Goal: Information Seeking & Learning: Compare options

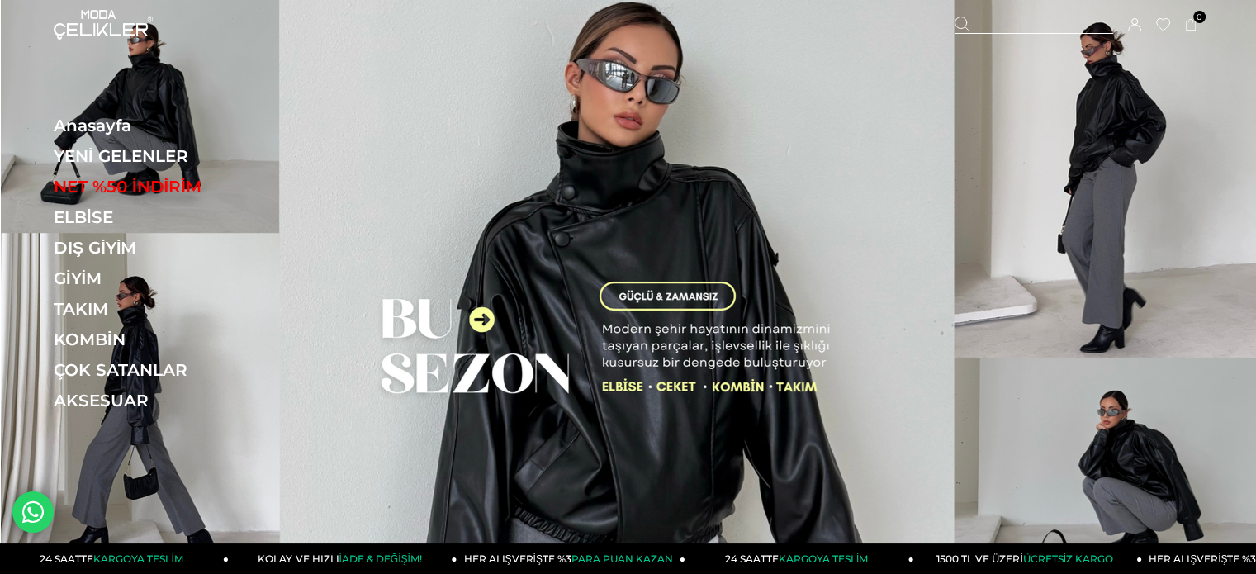
click at [995, 20] on div at bounding box center [1033, 25] width 158 height 17
click at [871, 77] on input "text" at bounding box center [628, 82] width 958 height 33
paste input "******"
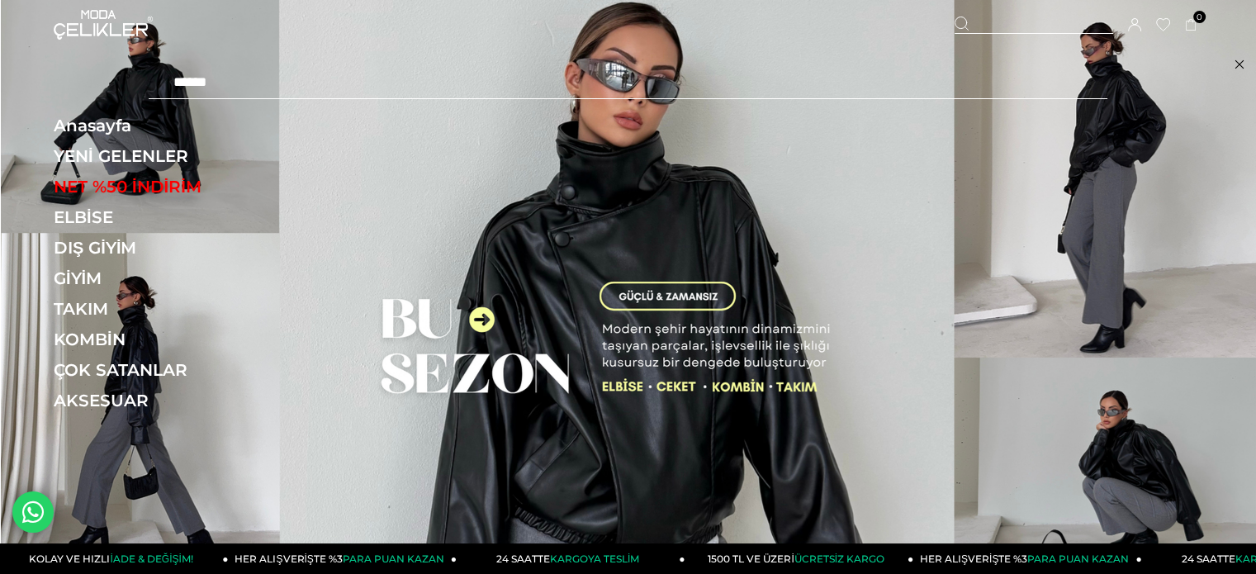
type input "******"
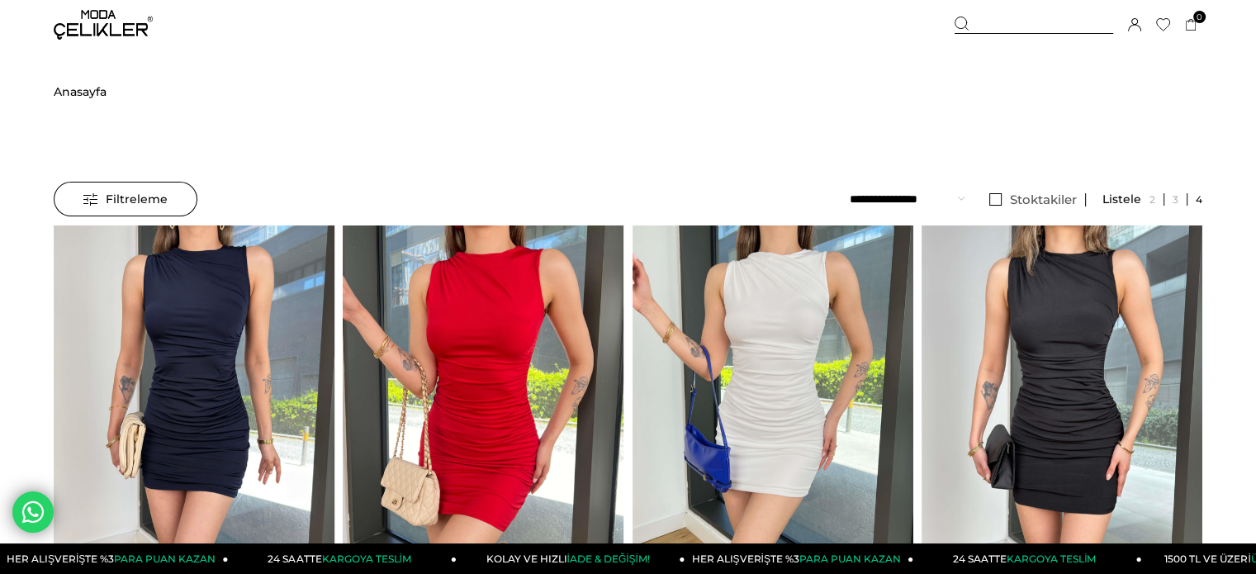
click at [1104, 289] on img at bounding box center [1061, 412] width 281 height 374
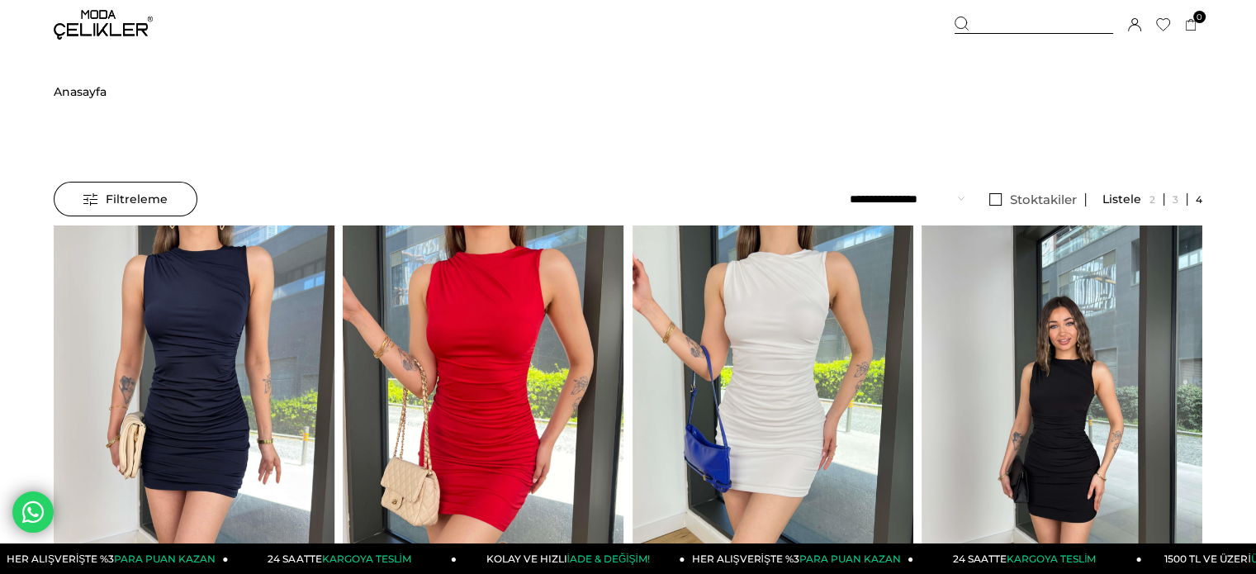
click at [1104, 289] on img at bounding box center [1061, 412] width 281 height 374
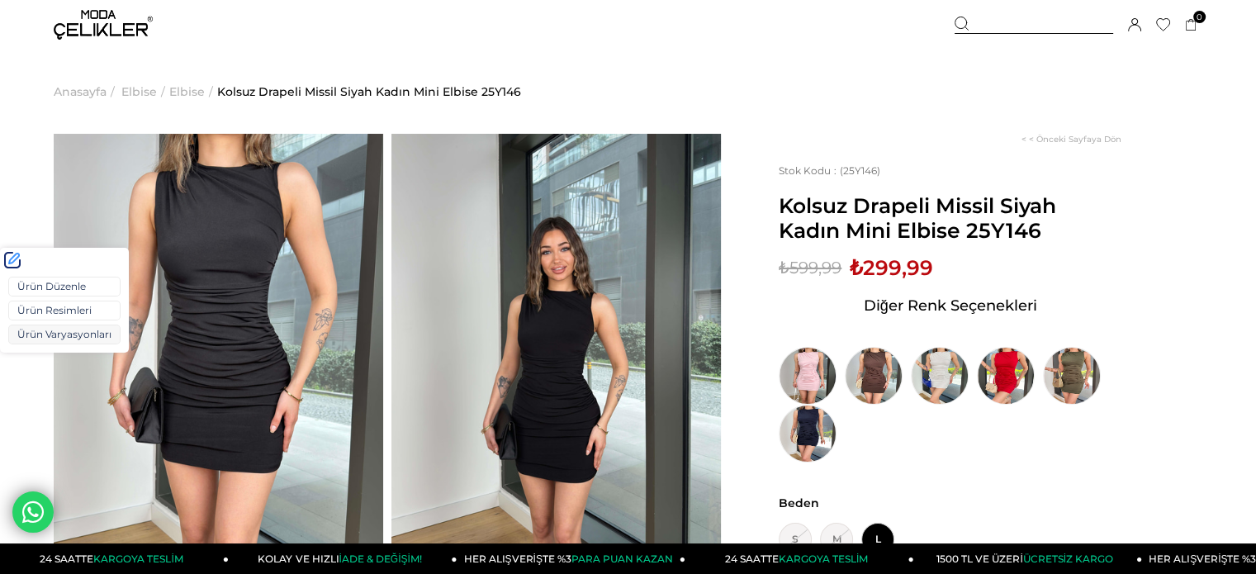
click at [43, 332] on link "Ürün Varyasyonları" at bounding box center [64, 334] width 112 height 20
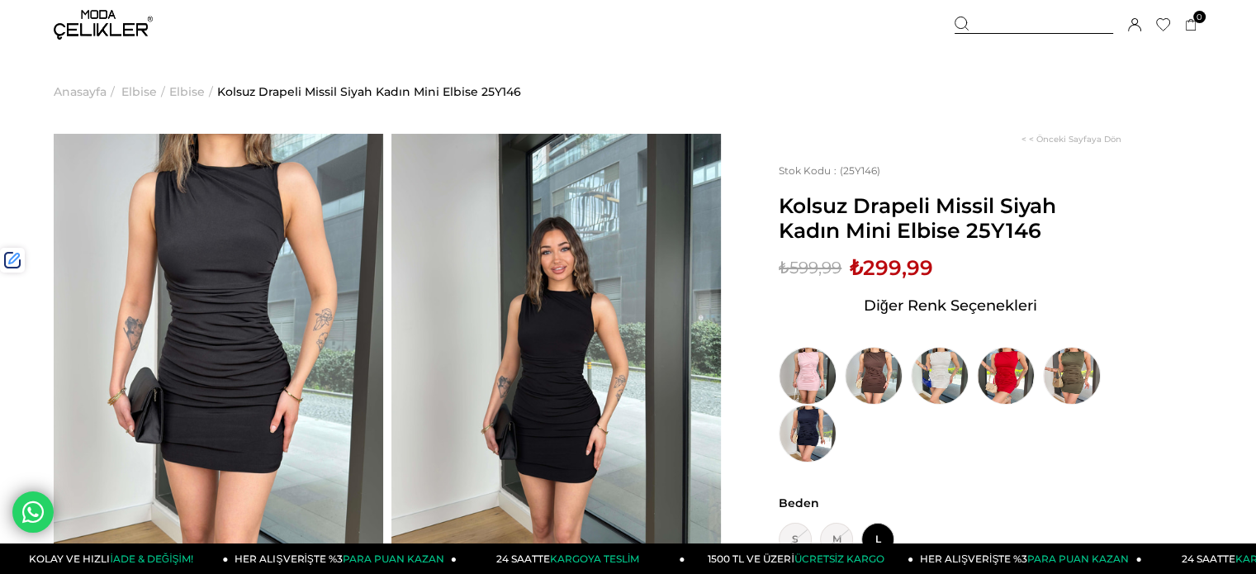
click at [84, 26] on img at bounding box center [103, 25] width 99 height 30
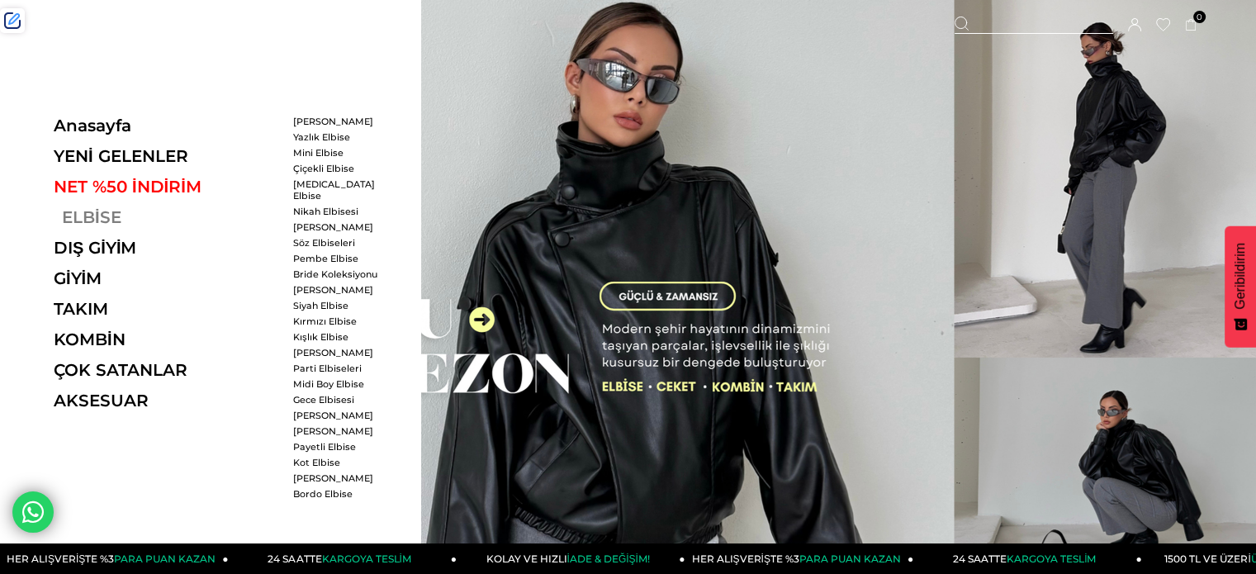
click at [111, 217] on link "ELBİSE" at bounding box center [167, 217] width 227 height 20
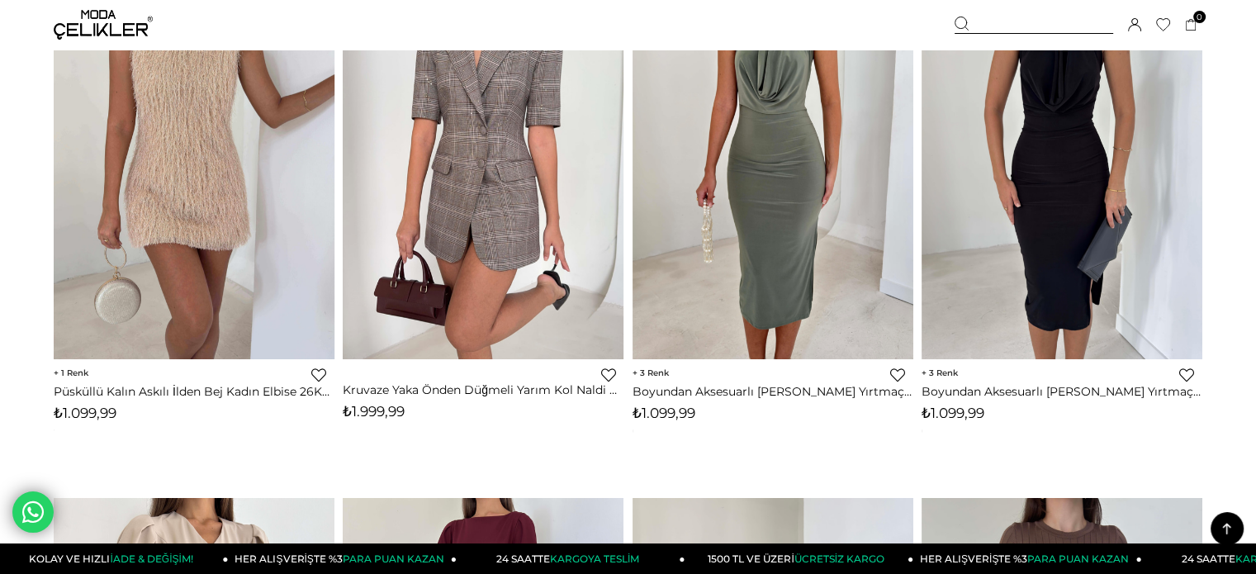
scroll to position [2146, 0]
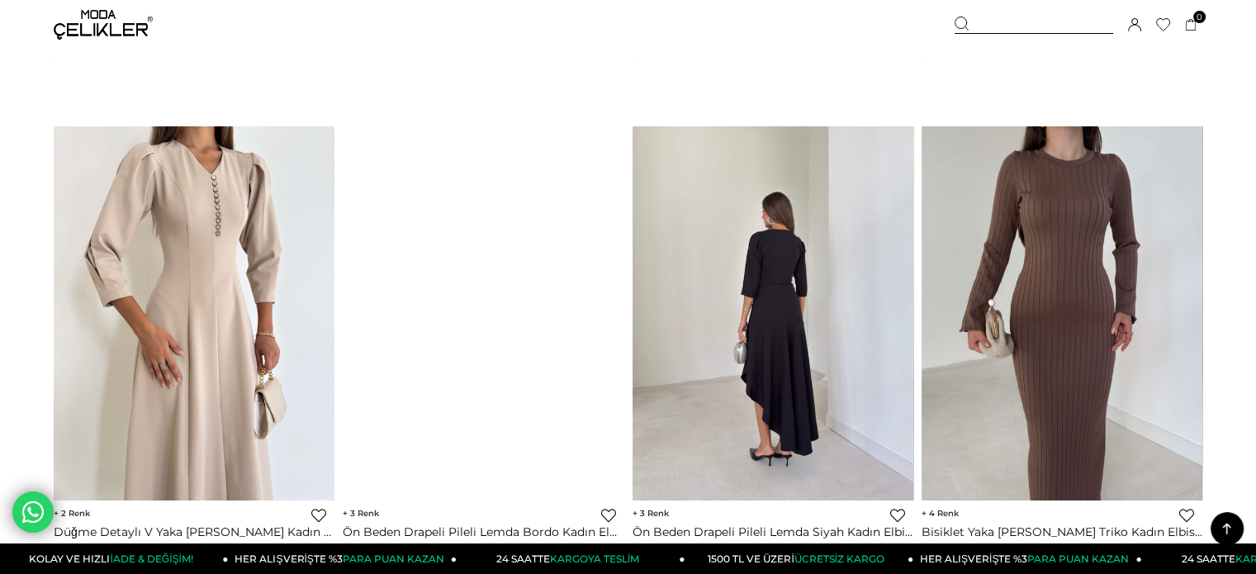
click at [752, 259] on img at bounding box center [772, 312] width 281 height 374
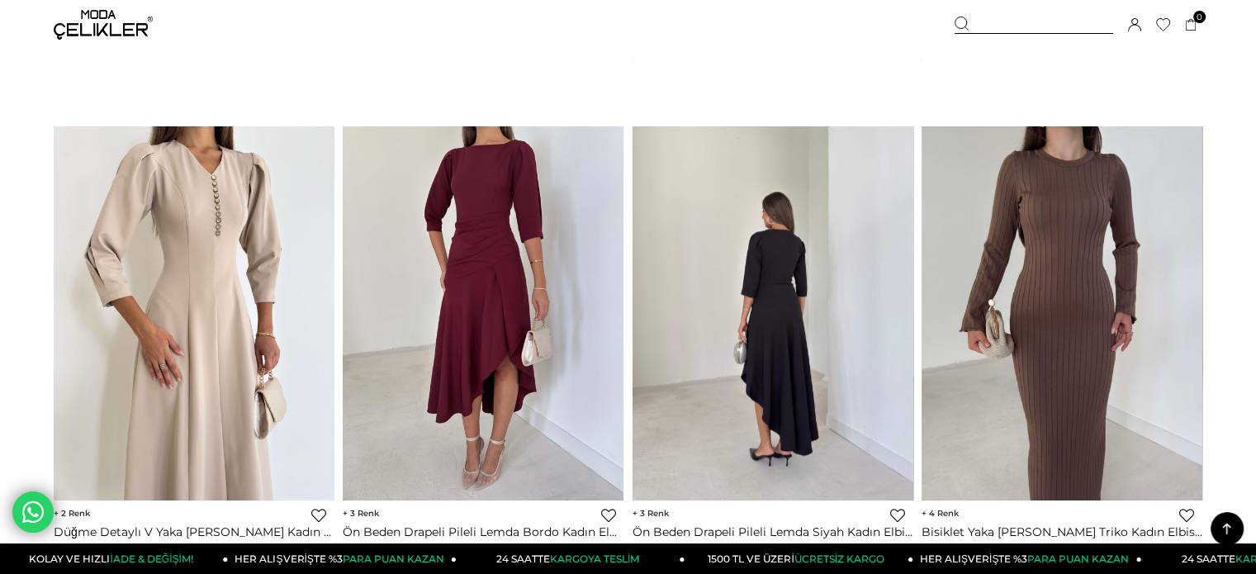
click at [753, 259] on div at bounding box center [773, 312] width 843 height 373
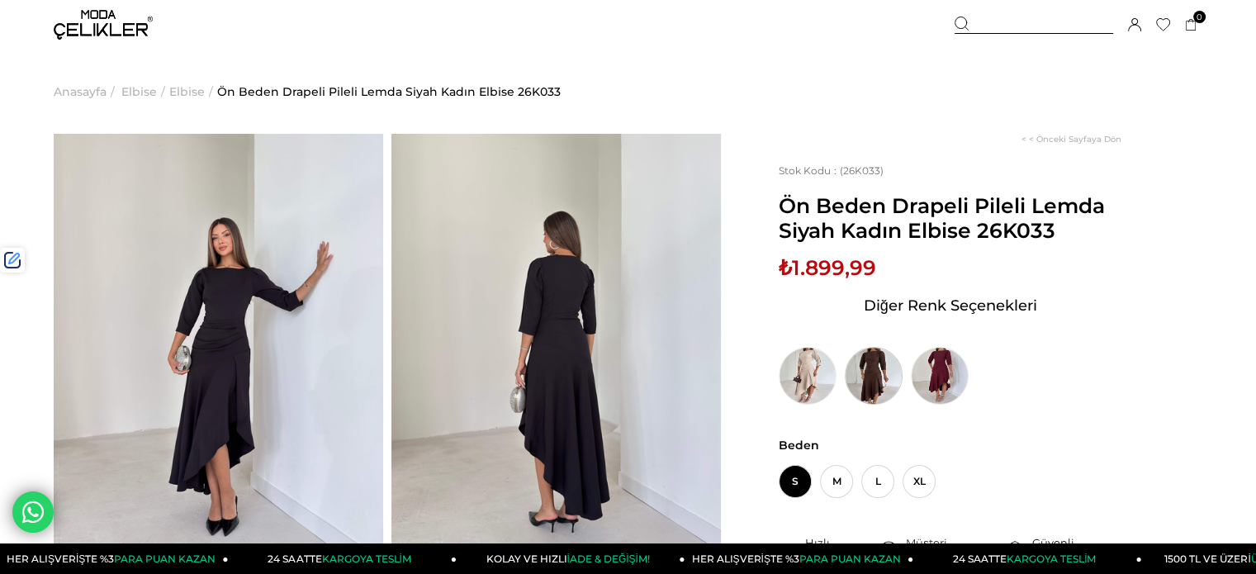
click at [869, 376] on img at bounding box center [873, 376] width 58 height 58
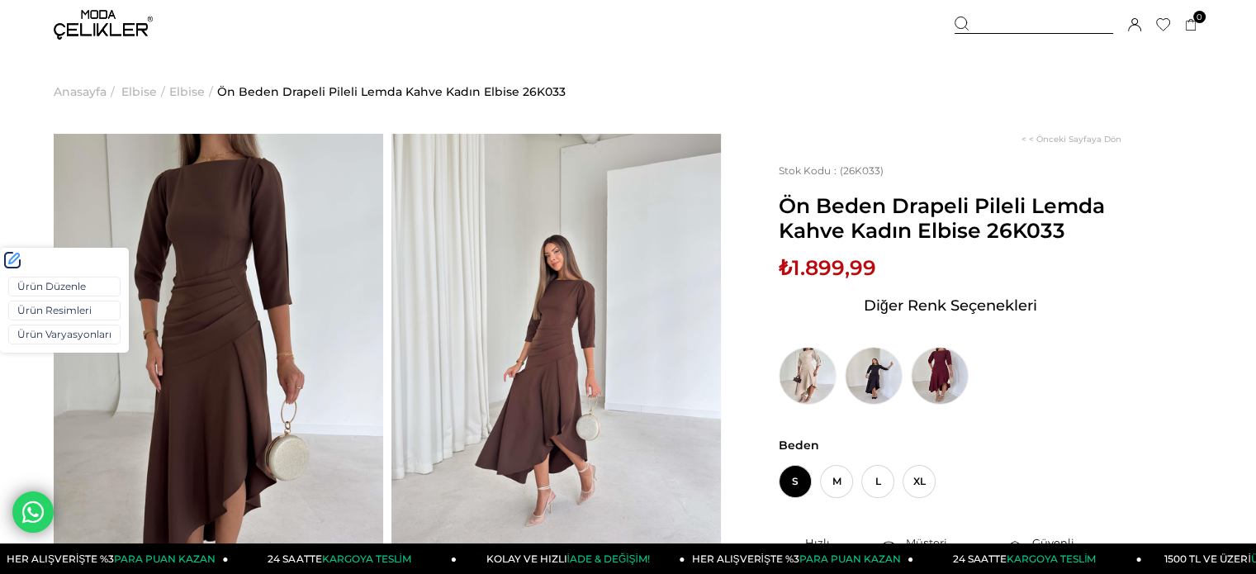
click at [61, 343] on div "Ürün Düzenle Ürün Resimleri Ürün Varyasyonları" at bounding box center [64, 312] width 129 height 80
click at [64, 338] on link "Ürün Varyasyonları" at bounding box center [64, 334] width 112 height 20
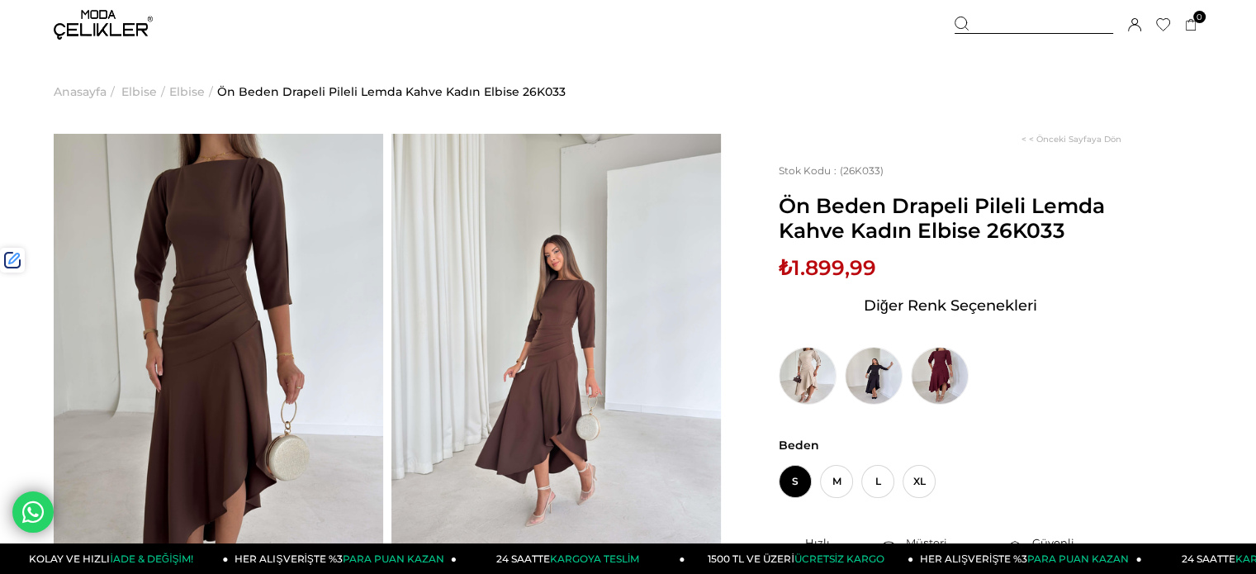
click at [1020, 220] on span "Ön Beden Drapeli Pileli Lemda Kahve Kadın Elbise 26K033" at bounding box center [949, 218] width 343 height 50
click at [1066, 246] on div "Stok Kodu (26K033) Ön Beden Drapeli Pileli Lemda Kahve Kadın Elbise 26K033 Sepe…" at bounding box center [949, 284] width 343 height 240
click at [1028, 230] on span "Ön Beden Drapeli Pileli Lemda Kahve Kadın Elbise 26K033" at bounding box center [949, 218] width 343 height 50
copy span "26K033"
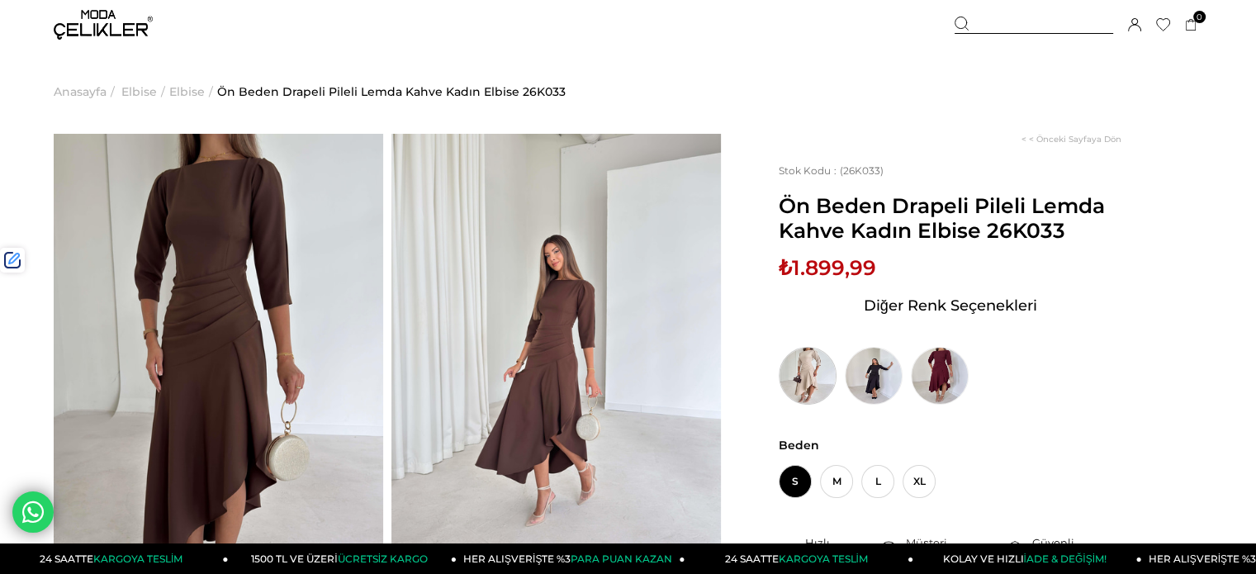
click at [815, 391] on img at bounding box center [807, 376] width 58 height 58
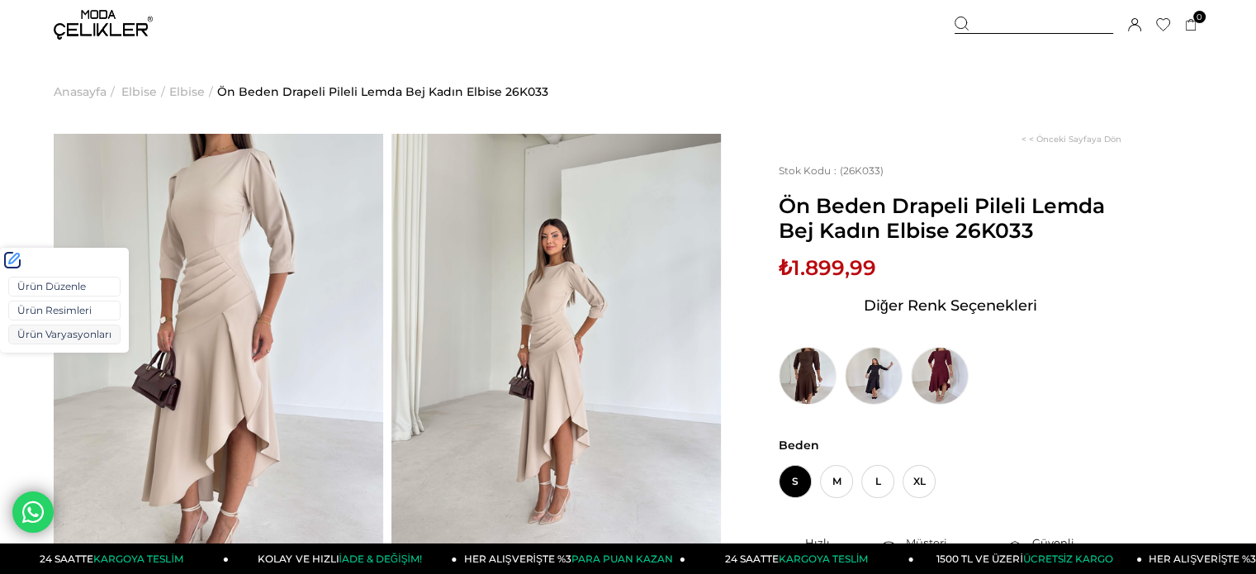
click at [53, 333] on link "Ürün Varyasyonları" at bounding box center [64, 334] width 112 height 20
click at [1008, 228] on span "Ön Beden Drapeli Pileli Lemda Bej Kadın Elbise 26K033" at bounding box center [949, 218] width 343 height 50
copy span "26K033"
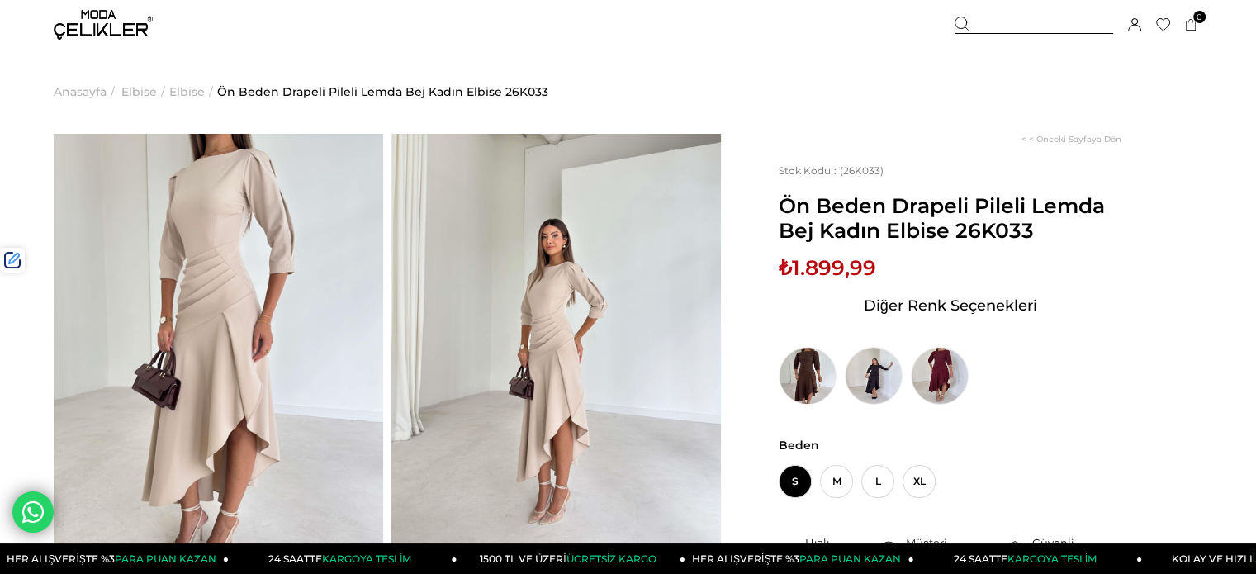
click at [1043, 29] on div at bounding box center [1033, 25] width 158 height 17
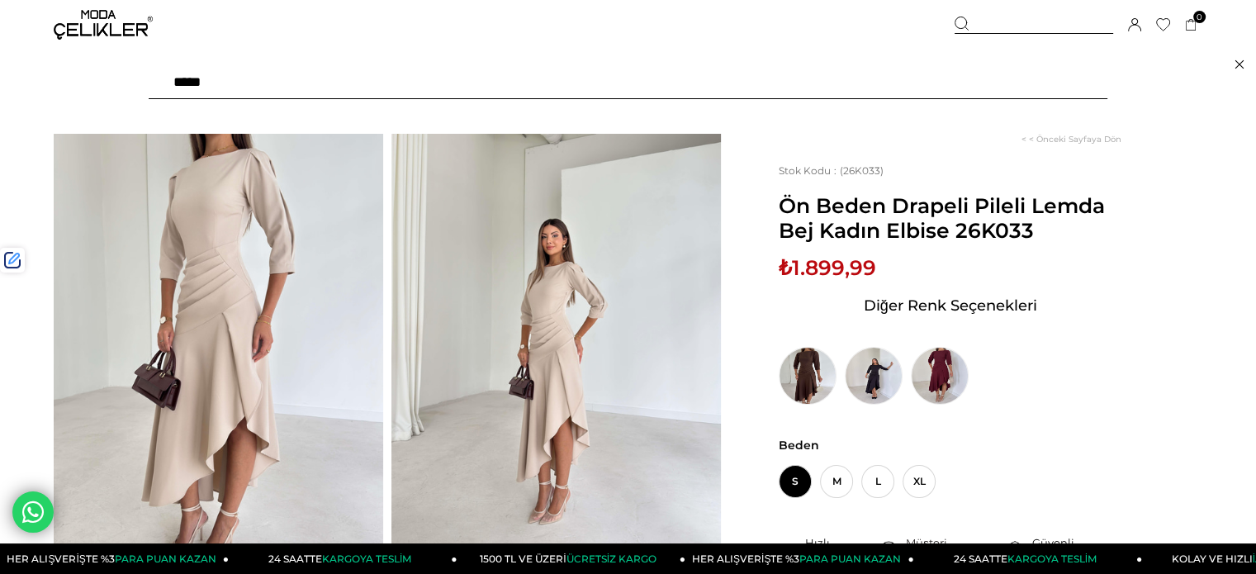
click at [953, 78] on input "text" at bounding box center [628, 82] width 958 height 33
paste input "******"
type input "******"
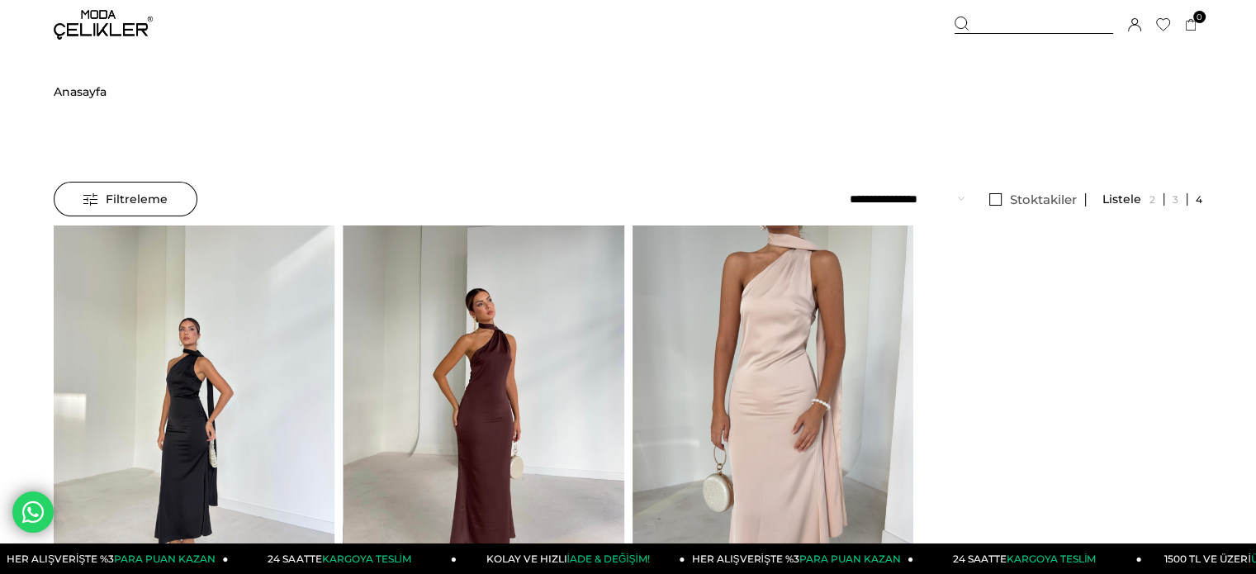
drag, startPoint x: 0, startPoint y: 0, endPoint x: 551, endPoint y: 283, distance: 619.8
click at [551, 283] on div at bounding box center [203, 411] width 1404 height 373
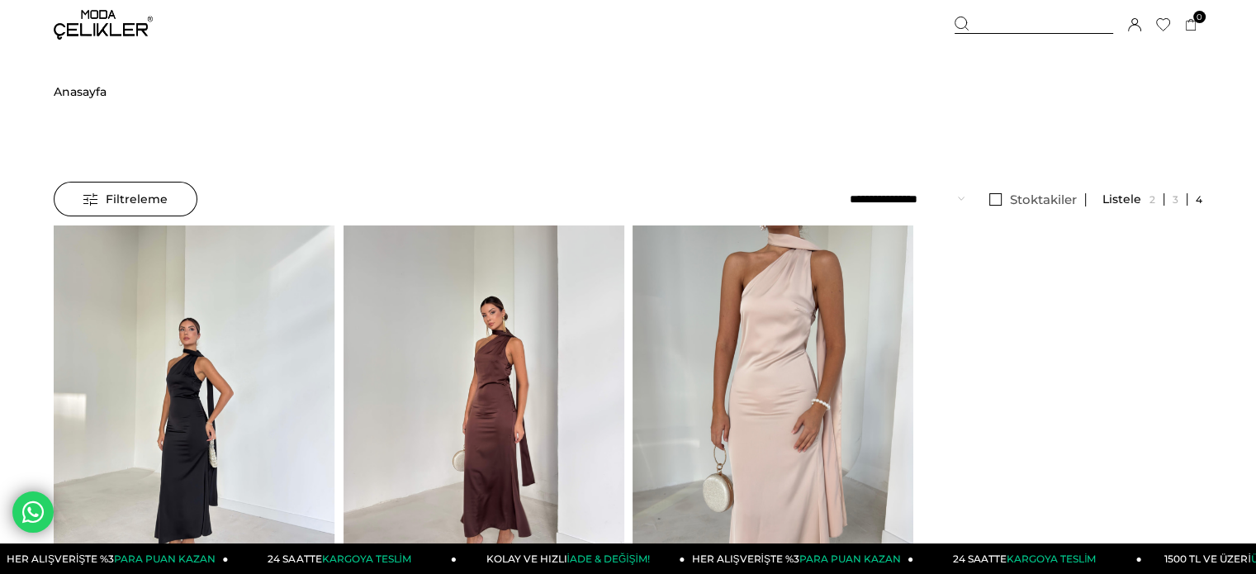
click at [551, 283] on img at bounding box center [483, 412] width 281 height 374
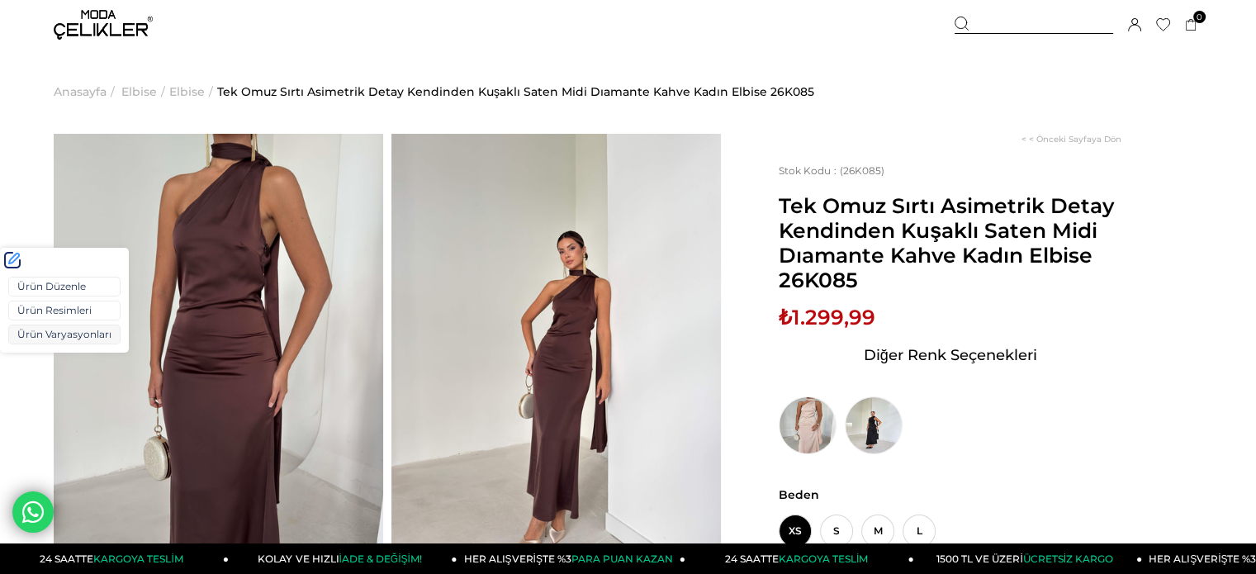
click at [50, 329] on link "Ürün Varyasyonları" at bounding box center [64, 334] width 112 height 20
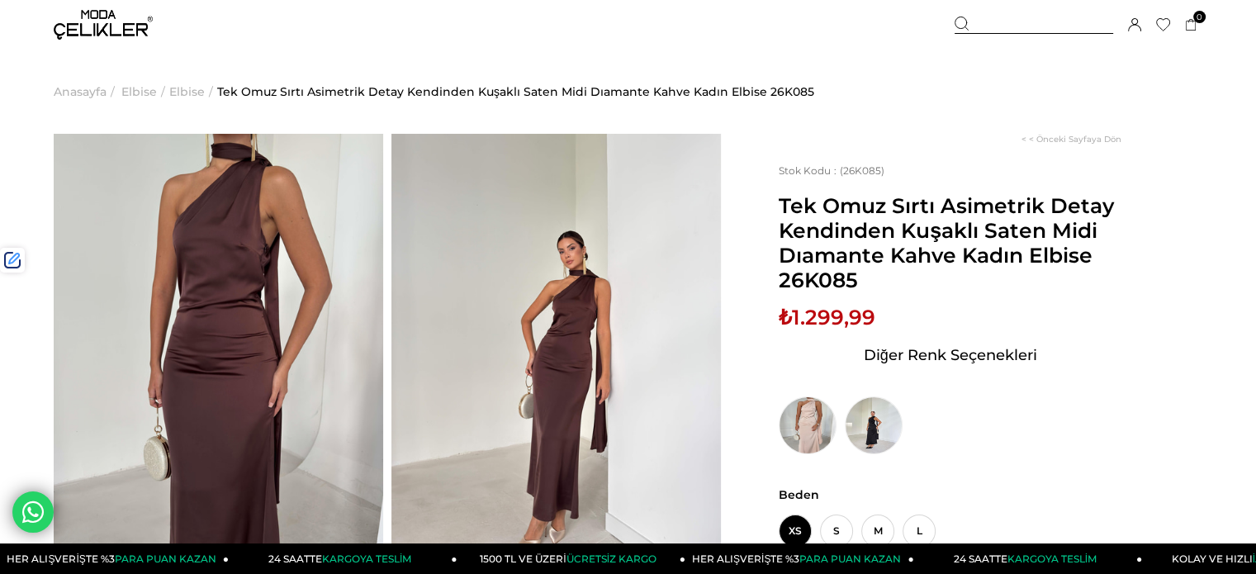
click at [822, 279] on span "Tek Omuz Sırtı Asimetrik Detay Kendinden Kuşaklı Saten Midi Dıamante Kahve Kadı…" at bounding box center [949, 242] width 343 height 99
copy span "26K085"
click at [116, 30] on img at bounding box center [103, 25] width 99 height 30
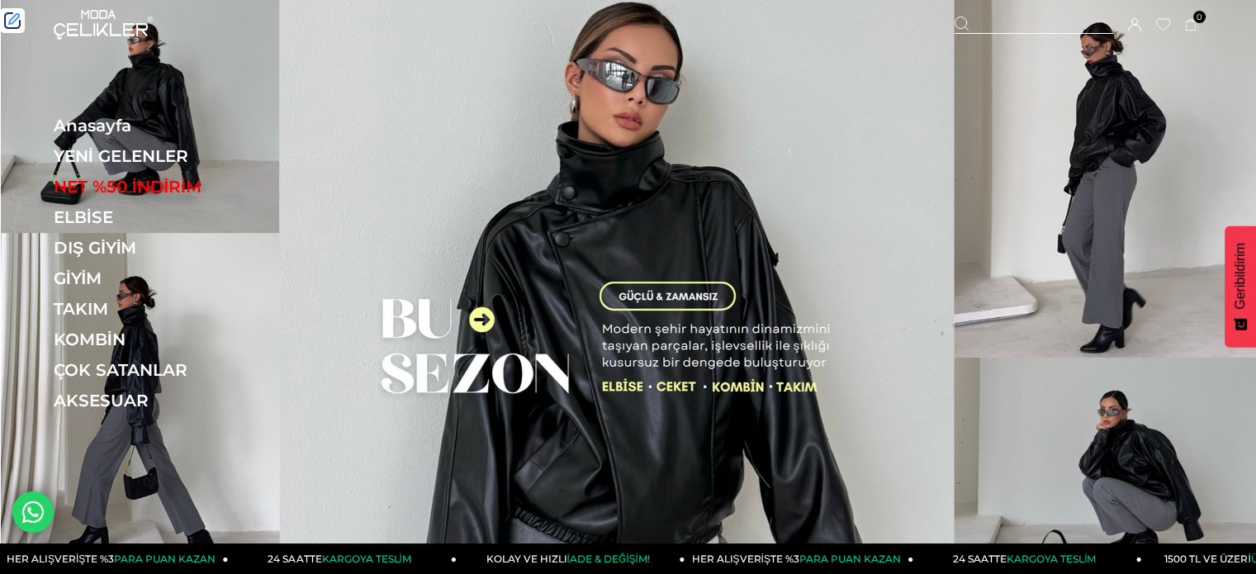
click at [121, 151] on link "YENİ GELENLER" at bounding box center [167, 156] width 227 height 20
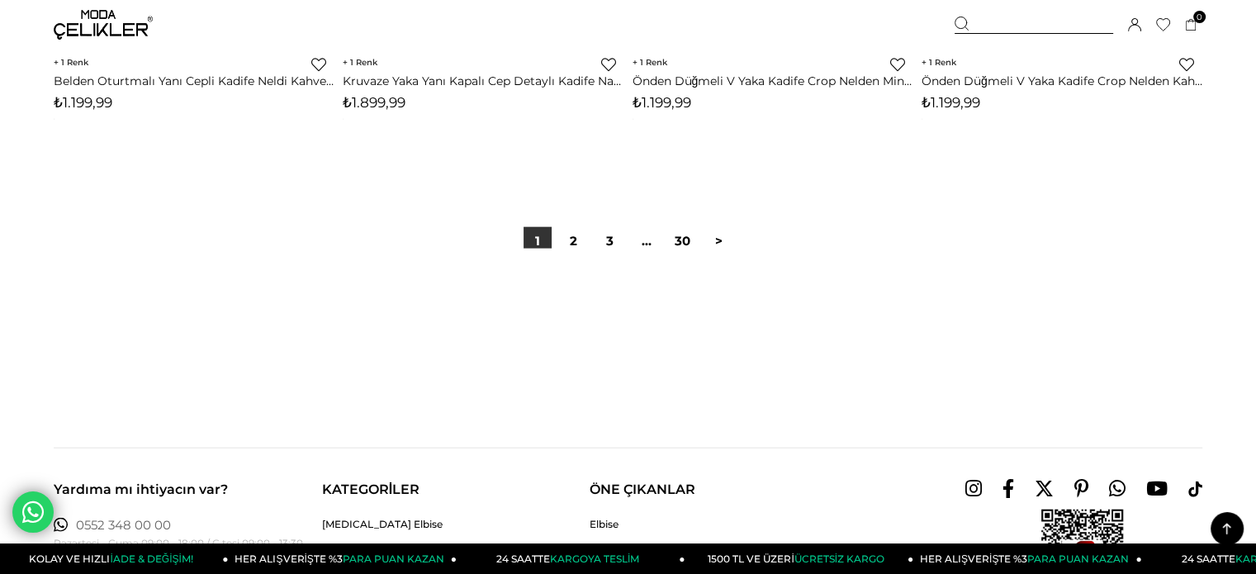
scroll to position [10401, 0]
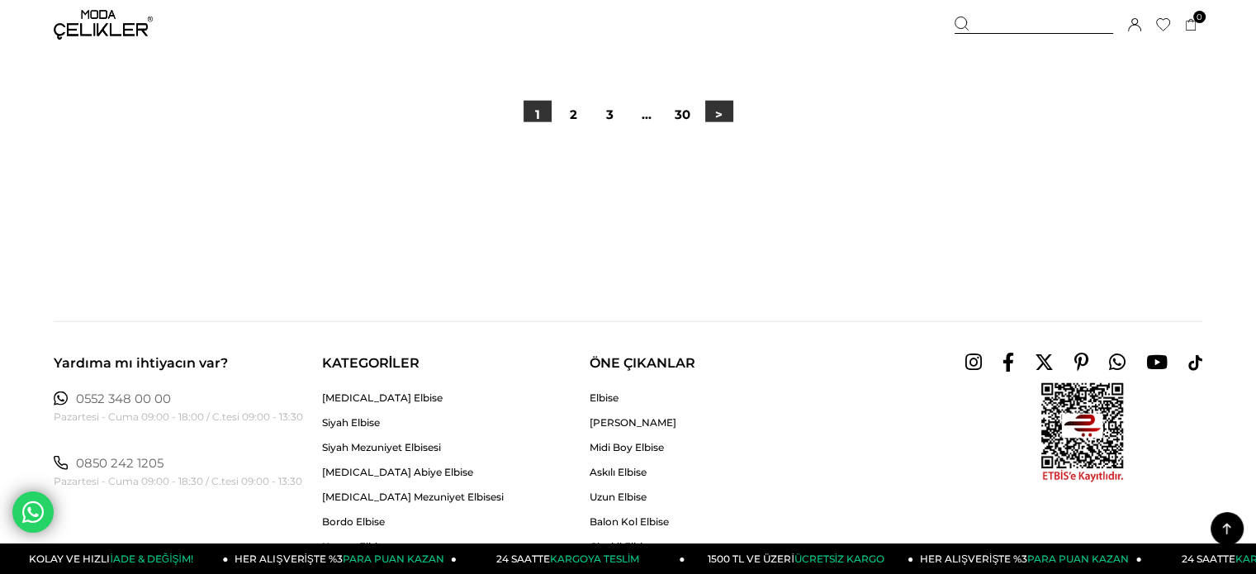
click at [719, 120] on link ">" at bounding box center [719, 115] width 28 height 28
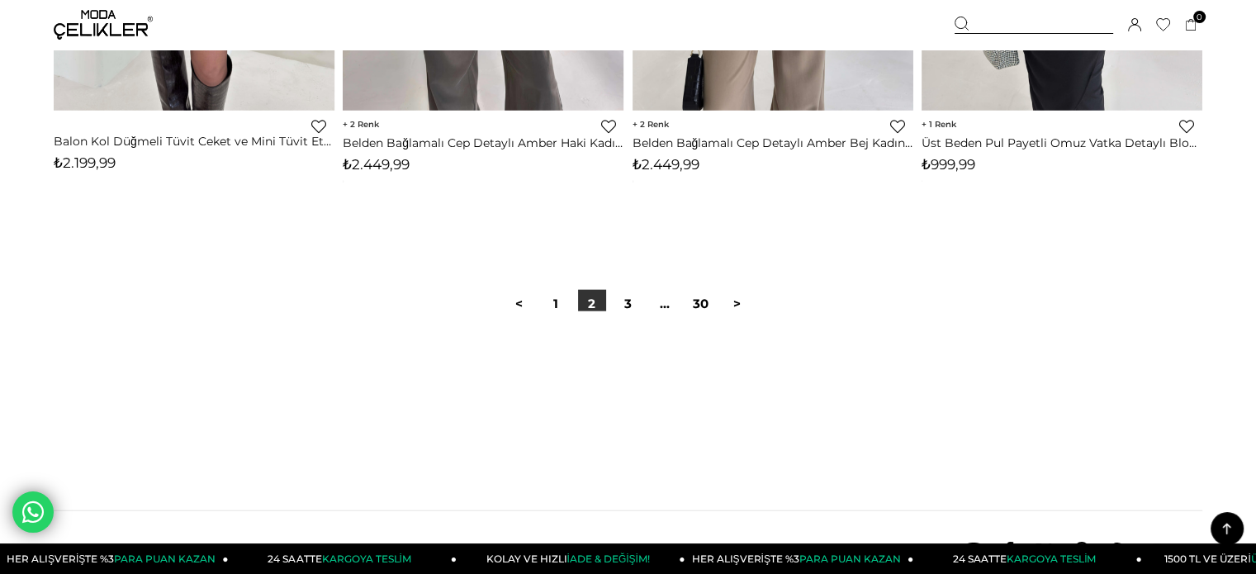
scroll to position [10401, 0]
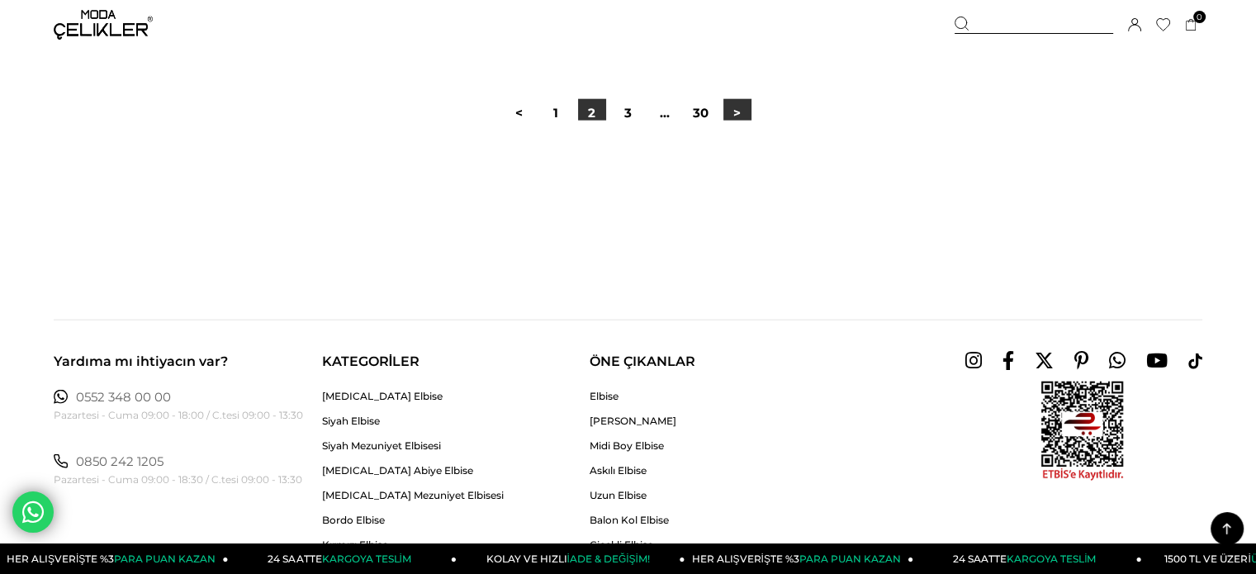
click at [738, 119] on link ">" at bounding box center [737, 113] width 28 height 28
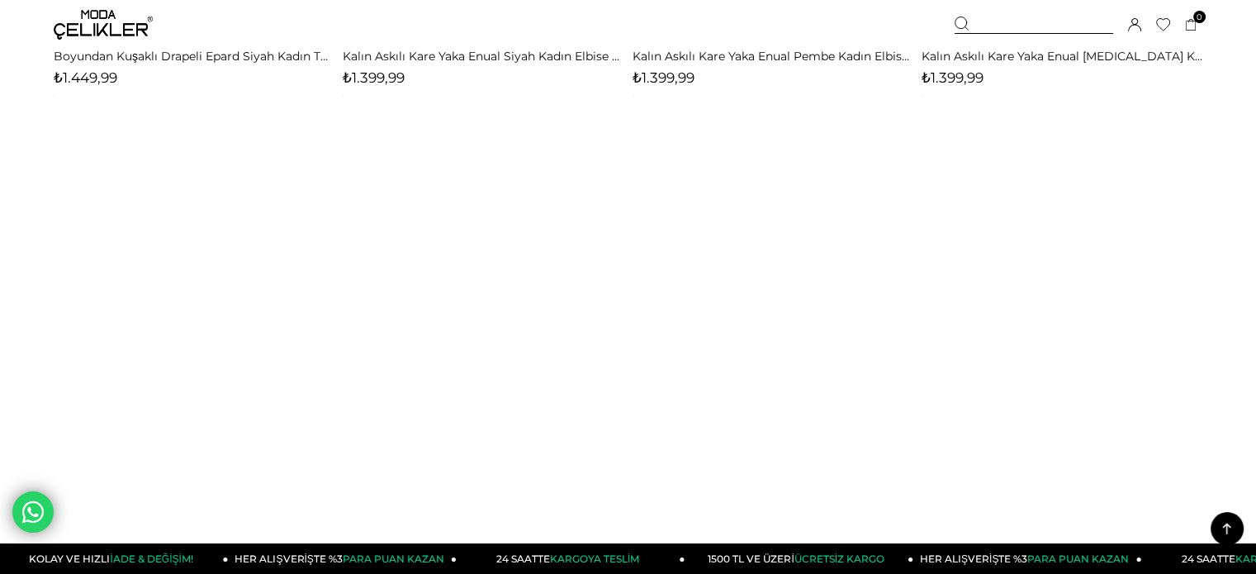
scroll to position [6191, 0]
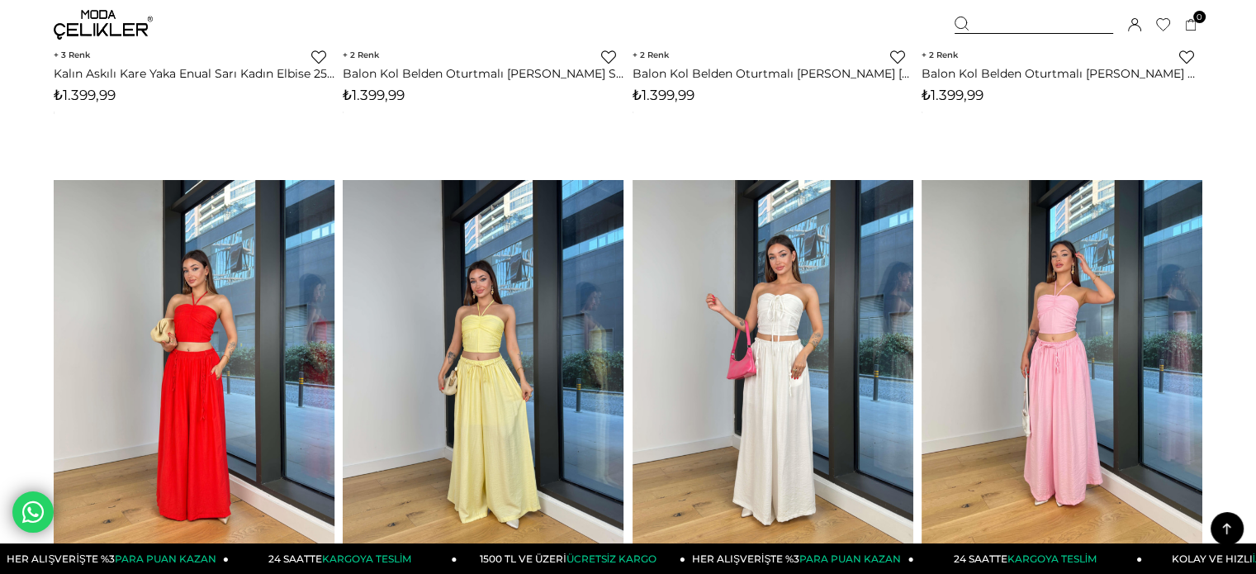
click at [988, 26] on div at bounding box center [1033, 25] width 158 height 17
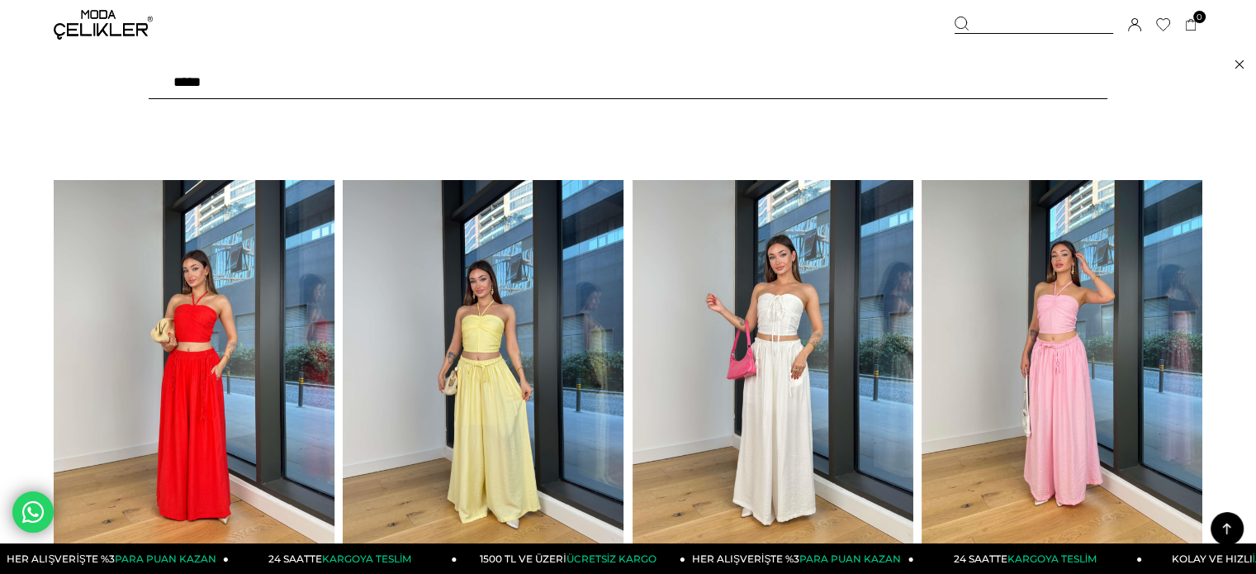
click at [835, 92] on input "text" at bounding box center [628, 82] width 958 height 33
type input "*****"
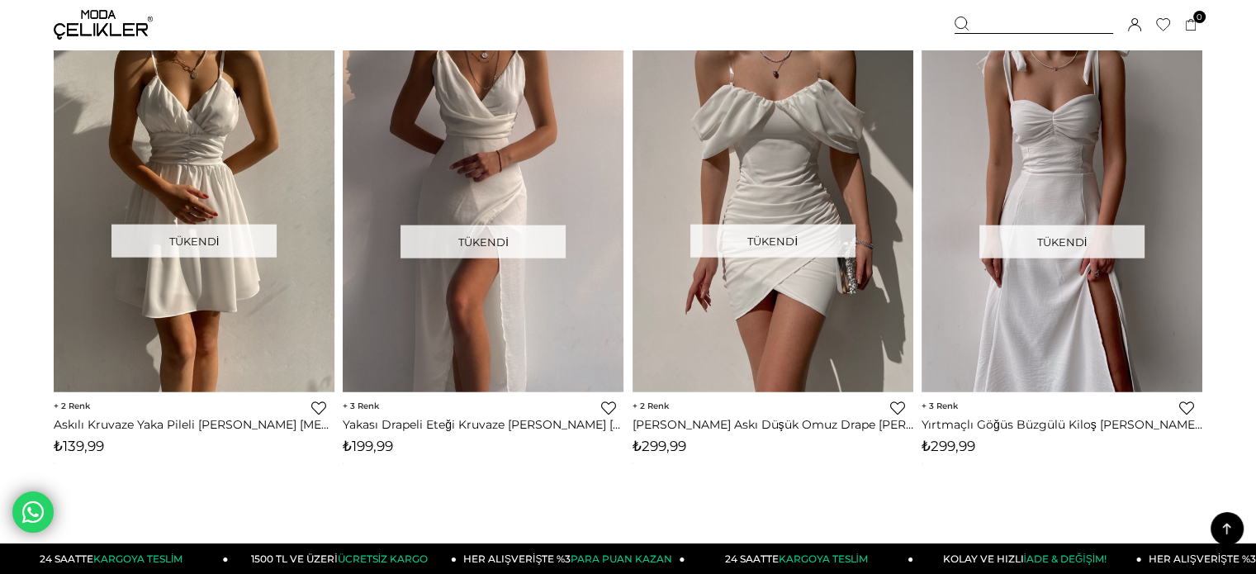
scroll to position [10566, 0]
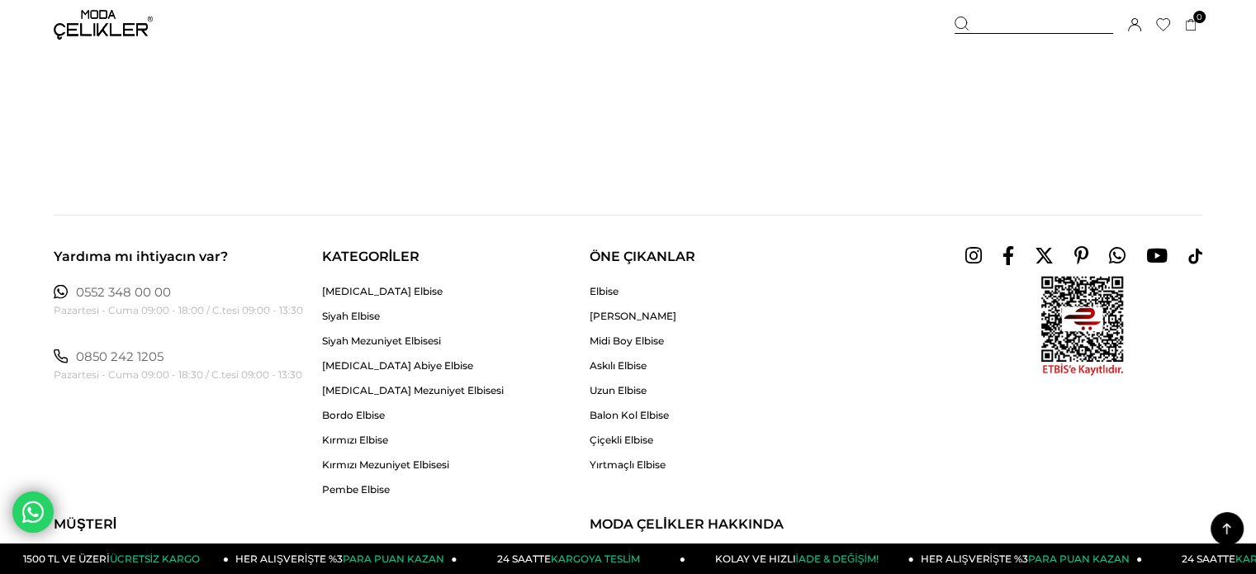
click at [99, 26] on img at bounding box center [103, 25] width 99 height 30
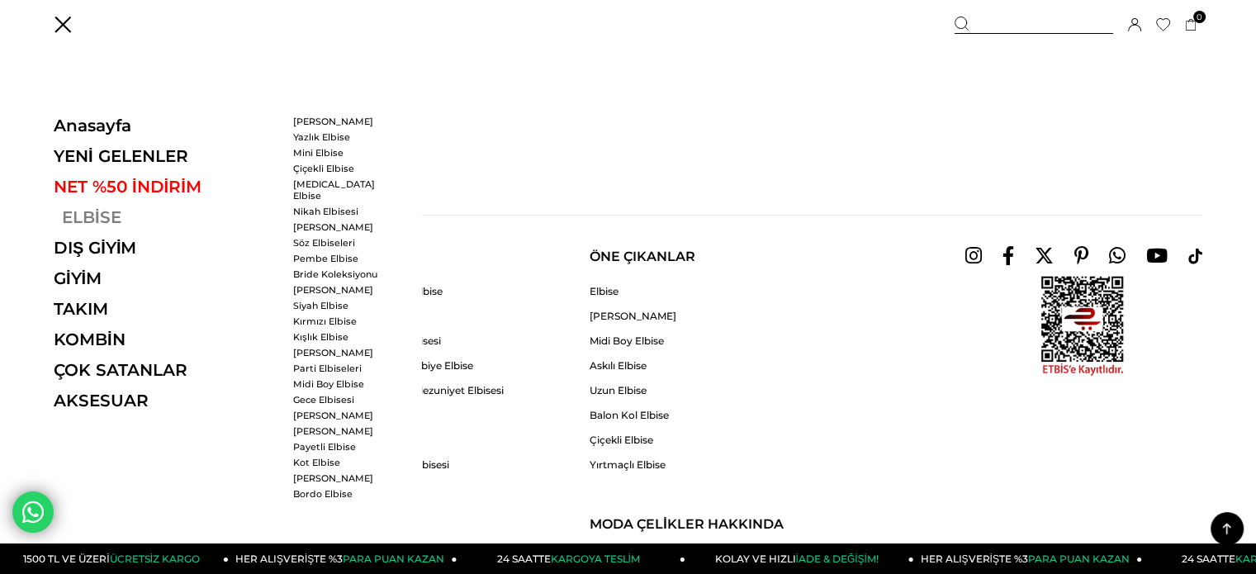
click at [97, 215] on link "ELBİSE" at bounding box center [167, 217] width 227 height 20
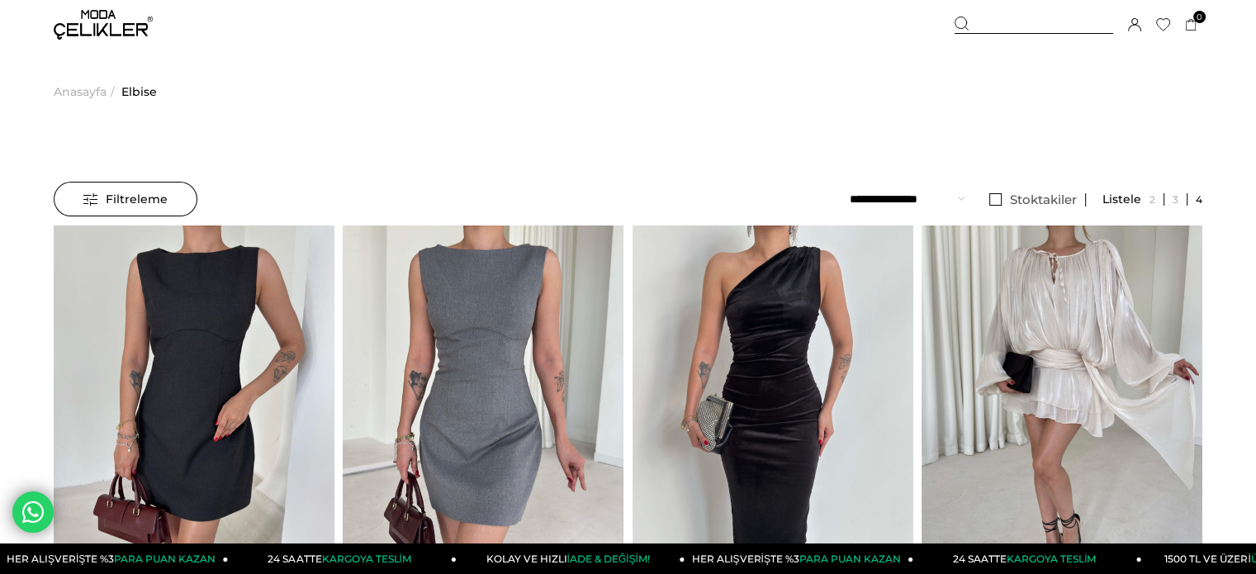
click at [1017, 25] on div at bounding box center [1033, 25] width 158 height 17
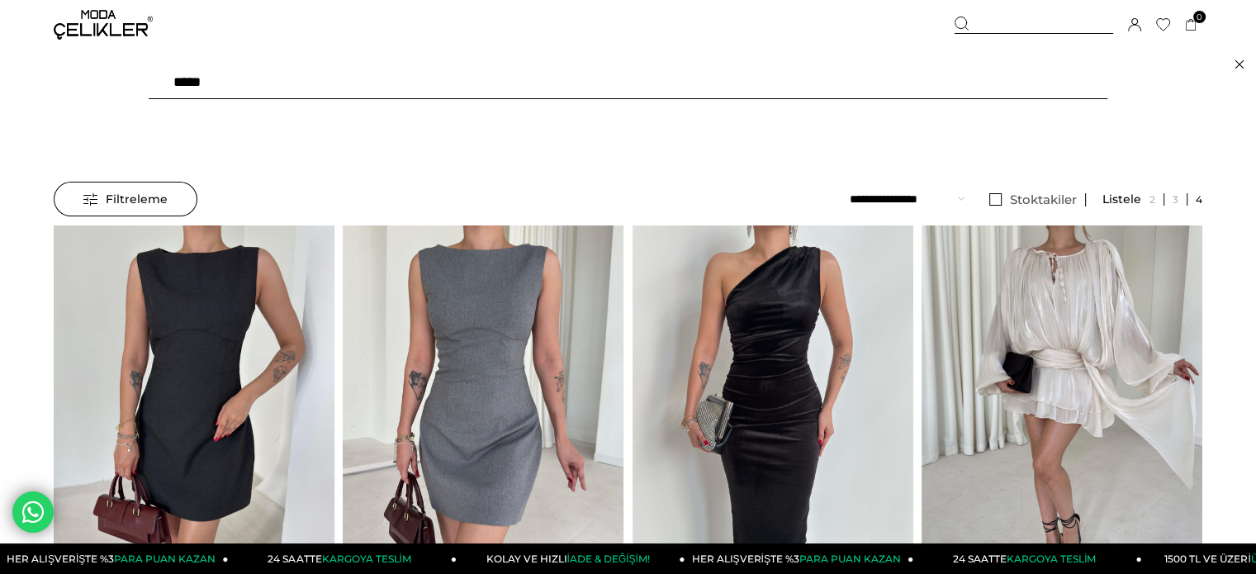
click at [930, 79] on input "text" at bounding box center [628, 82] width 958 height 33
type input "******"
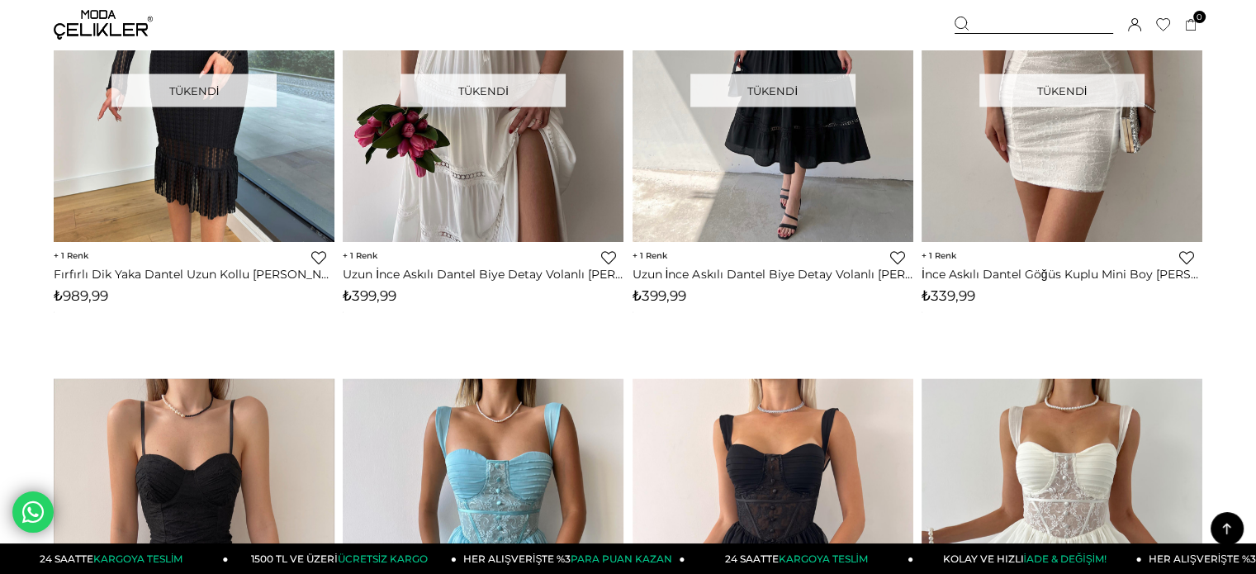
scroll to position [9575, 0]
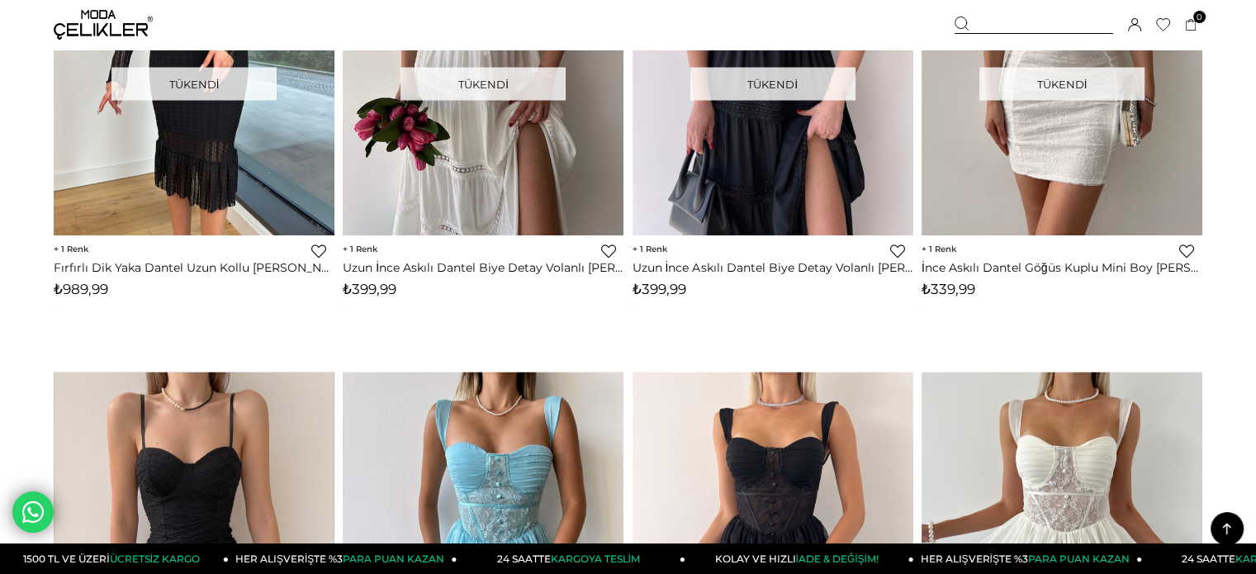
click at [102, 28] on img at bounding box center [103, 25] width 99 height 30
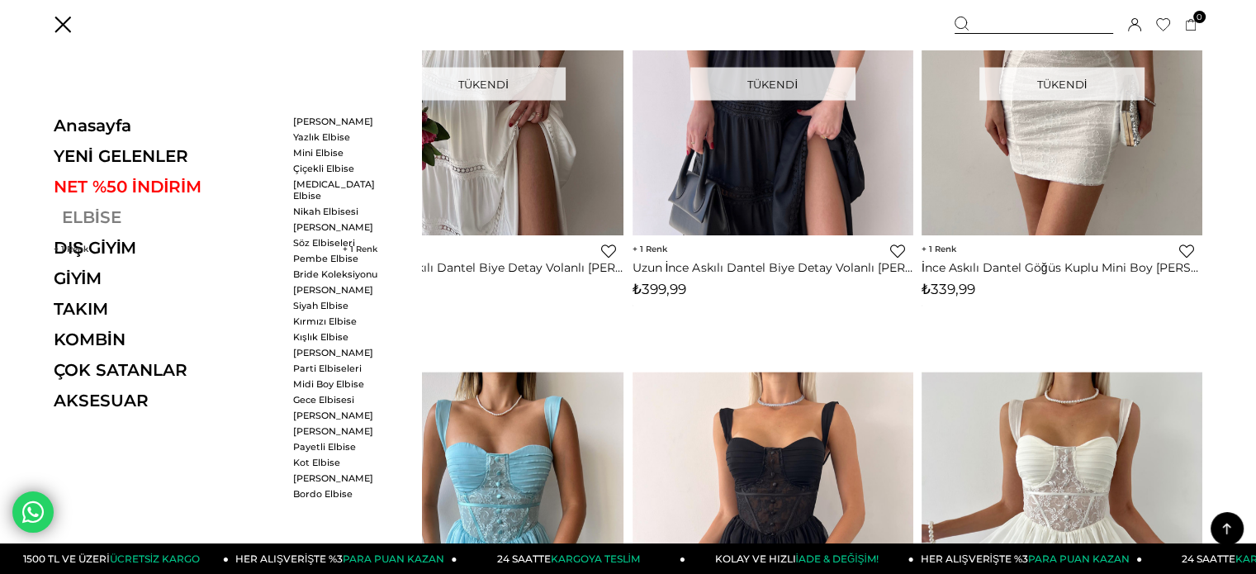
click at [104, 215] on link "ELBİSE" at bounding box center [167, 217] width 227 height 20
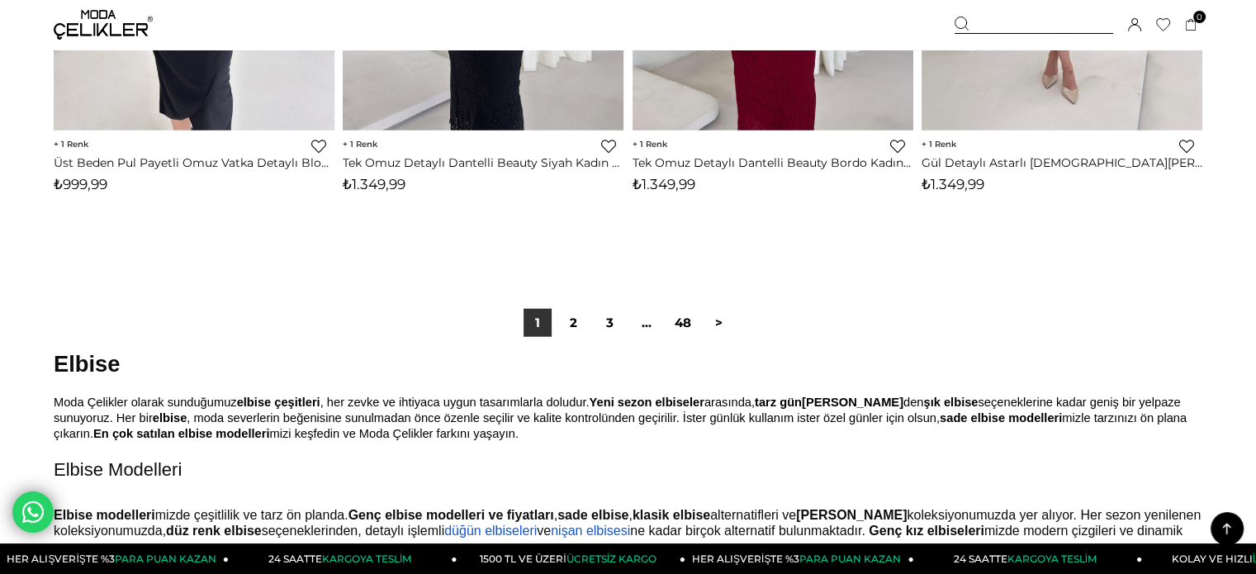
scroll to position [10236, 0]
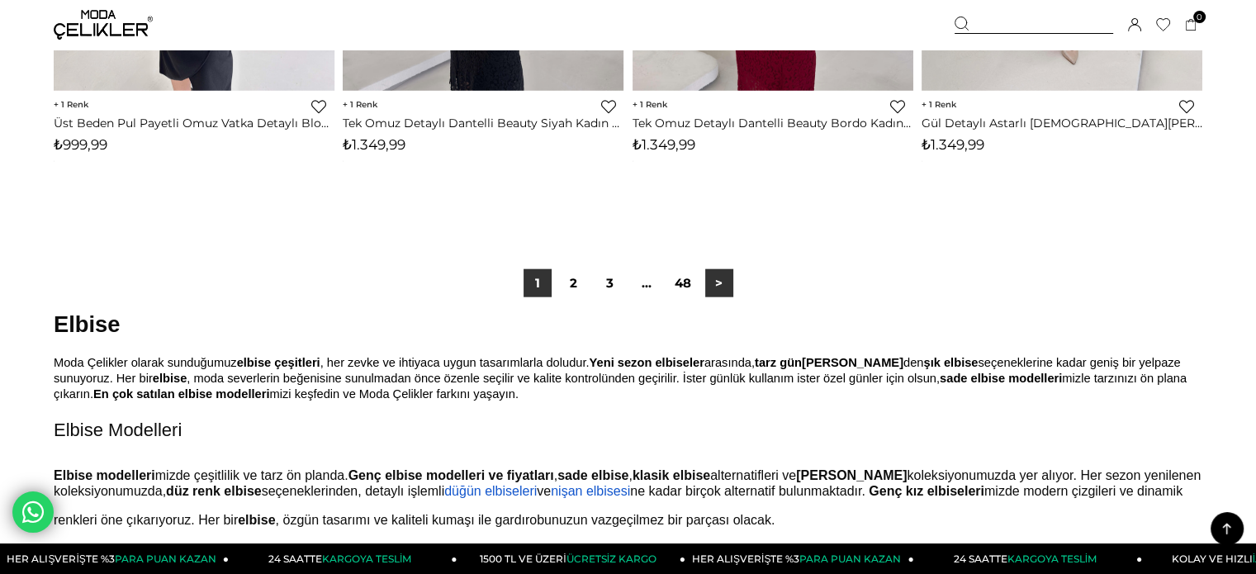
click at [723, 281] on link ">" at bounding box center [719, 283] width 28 height 28
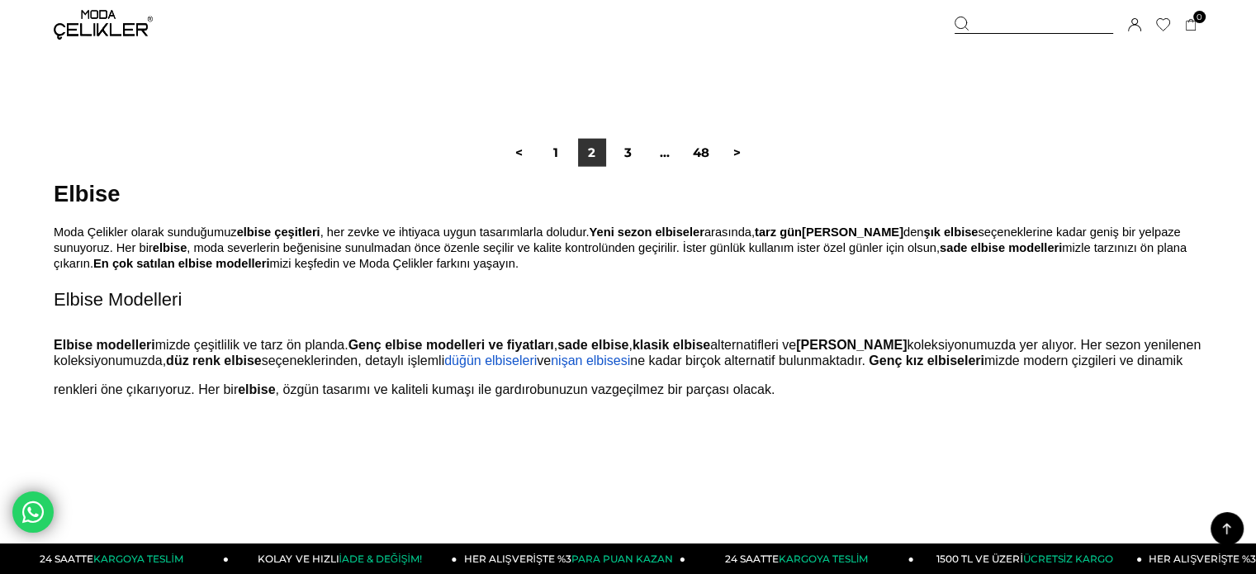
scroll to position [10401, 0]
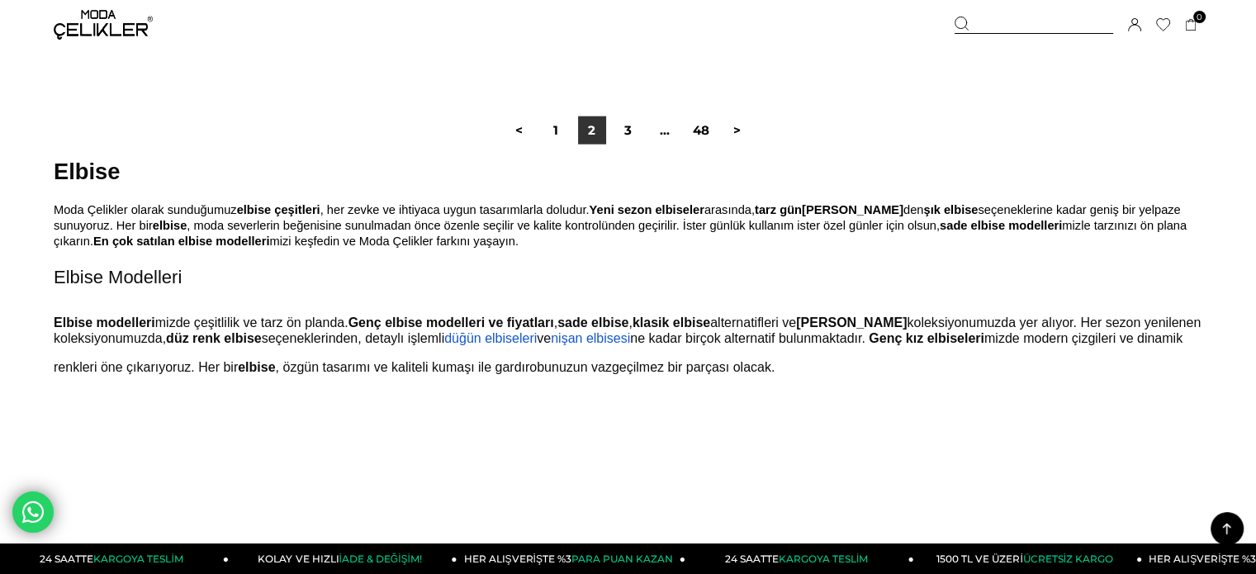
click at [116, 27] on img at bounding box center [103, 25] width 99 height 30
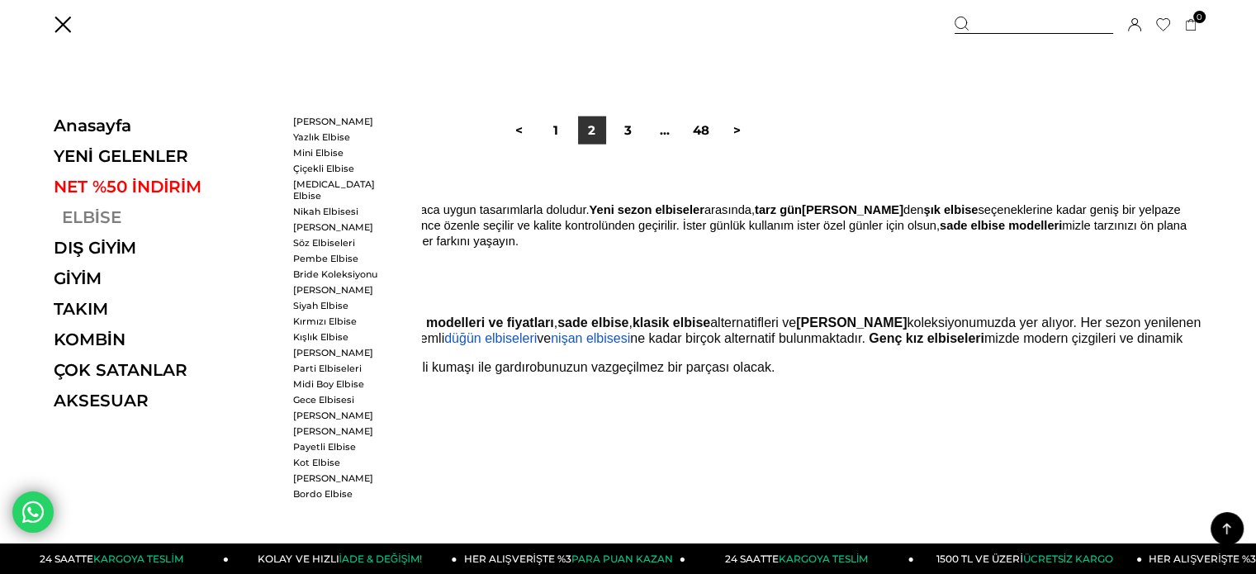
click at [99, 217] on link "ELBİSE" at bounding box center [167, 217] width 227 height 20
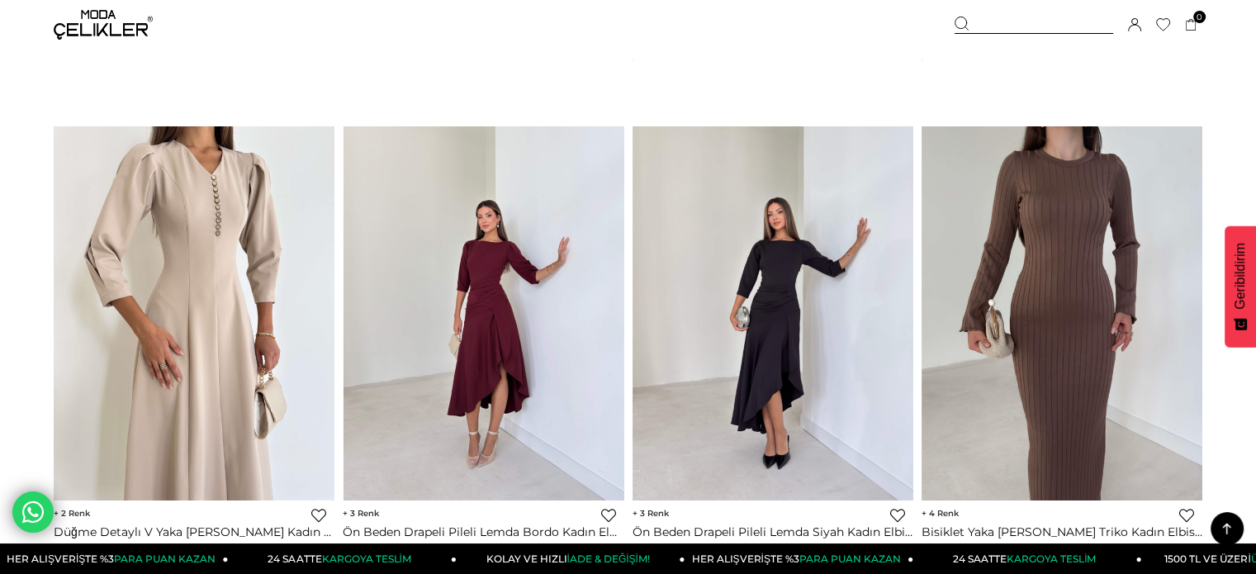
scroll to position [2724, 0]
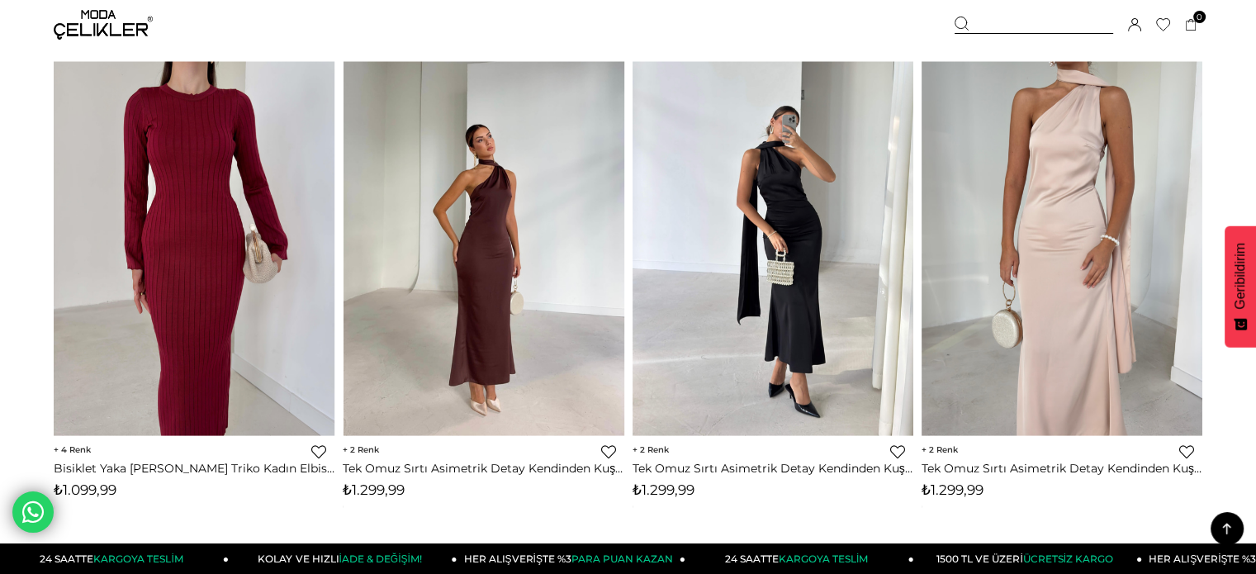
click at [750, 246] on img at bounding box center [772, 248] width 281 height 374
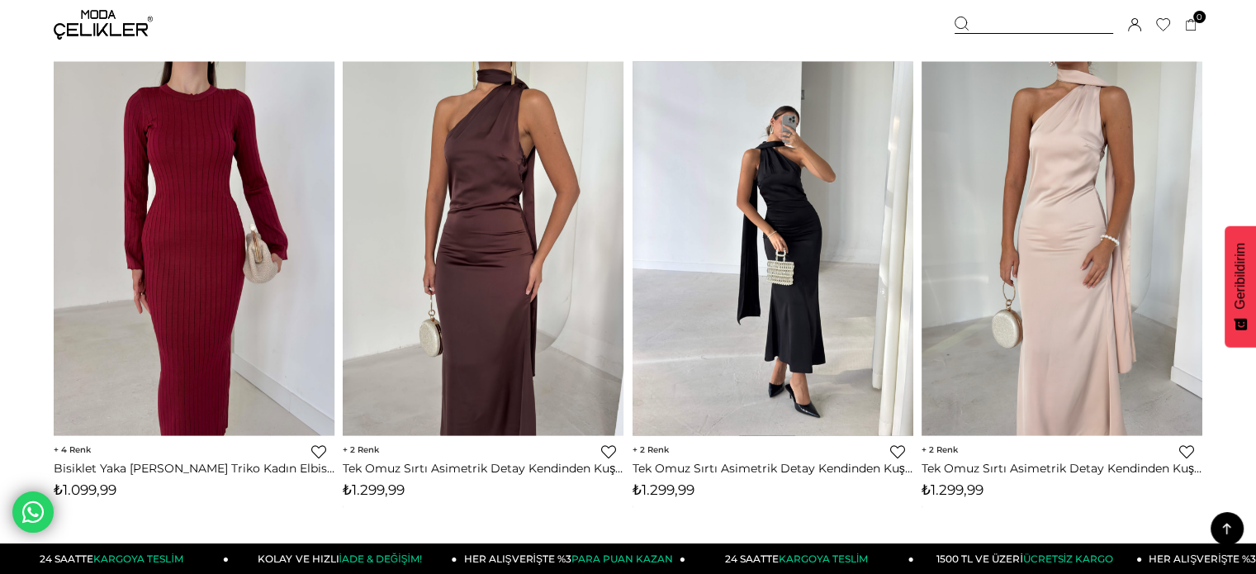
drag, startPoint x: 750, startPoint y: 246, endPoint x: 735, endPoint y: 229, distance: 21.7
click at [750, 246] on div at bounding box center [773, 247] width 1404 height 373
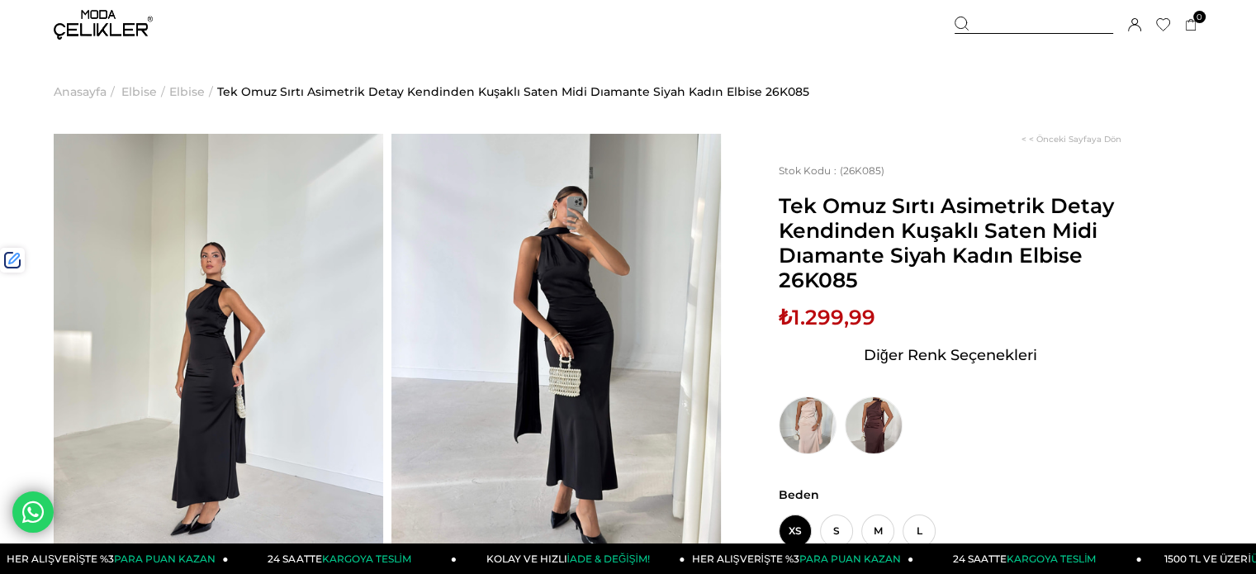
click at [823, 318] on span "₺1.299,99" at bounding box center [826, 317] width 97 height 25
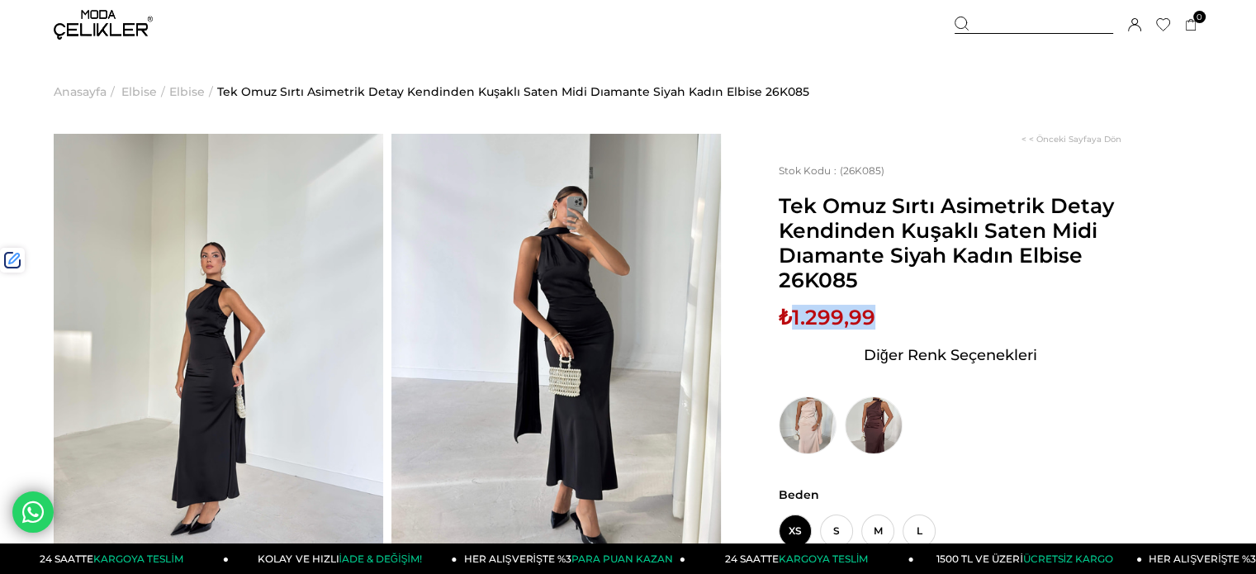
click at [823, 318] on span "₺1.299,99" at bounding box center [826, 317] width 97 height 25
copy span "1.299,99"
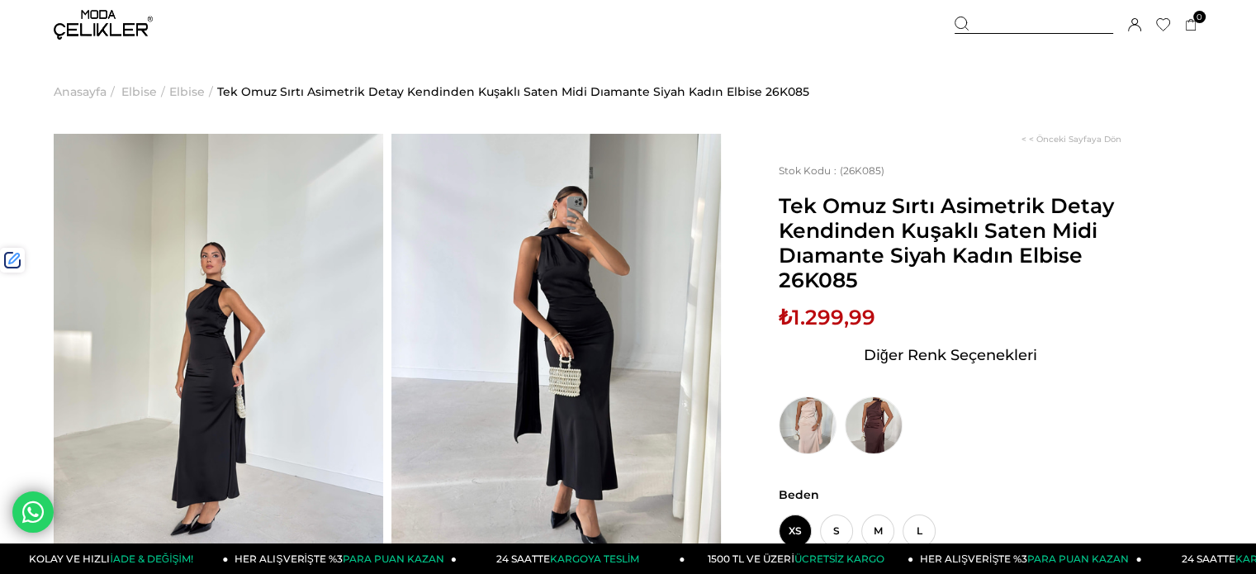
click at [1017, 23] on div at bounding box center [1033, 25] width 158 height 17
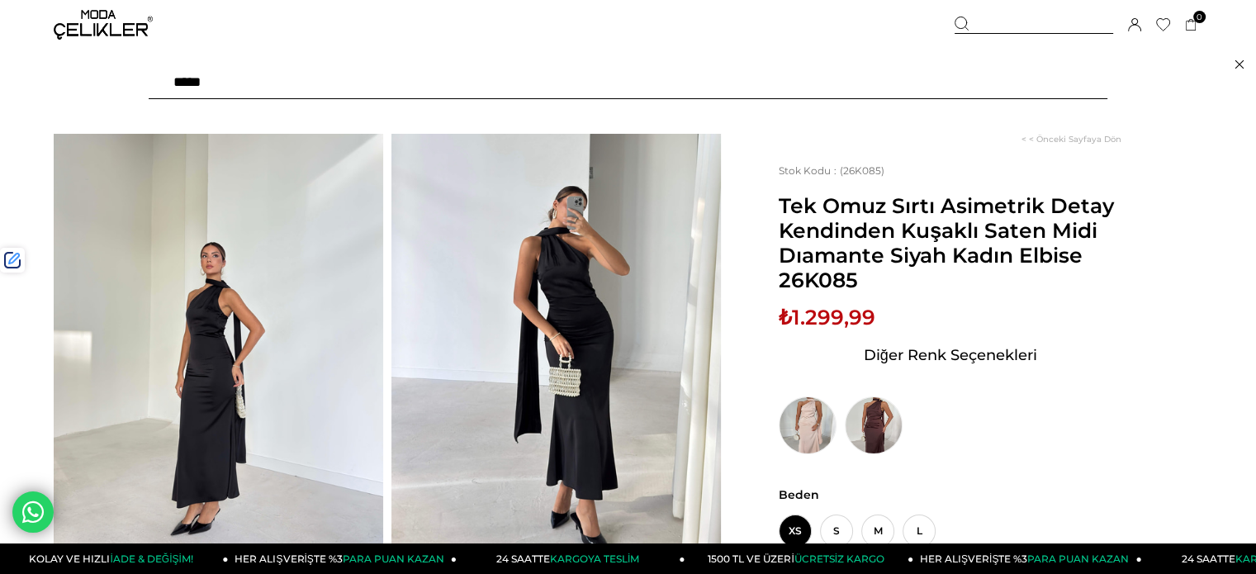
click at [934, 86] on input "text" at bounding box center [628, 82] width 958 height 33
type input "*"
type input "****"
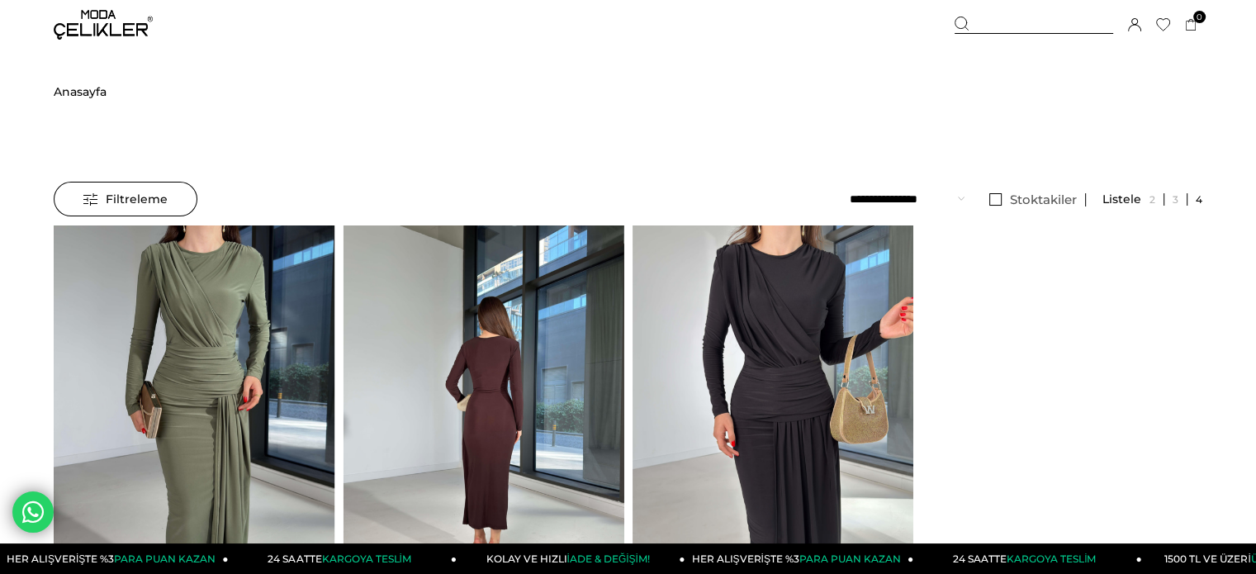
click at [594, 290] on img at bounding box center [483, 412] width 281 height 374
click at [594, 291] on img at bounding box center [483, 412] width 281 height 374
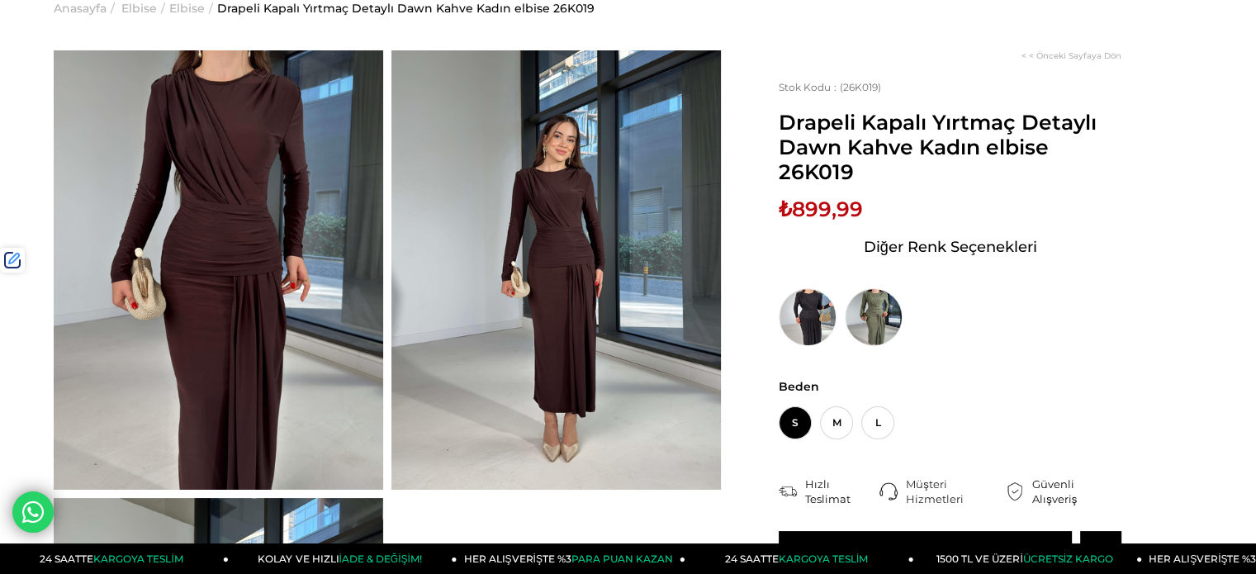
scroll to position [165, 0]
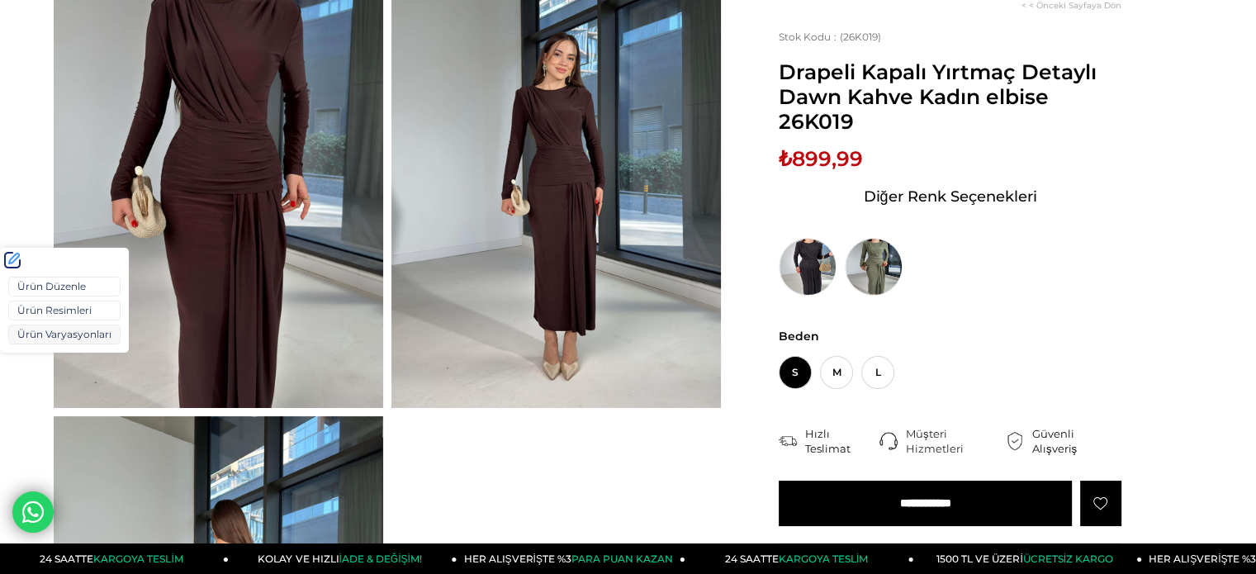
click at [73, 326] on link "Ürün Varyasyonları" at bounding box center [64, 334] width 112 height 20
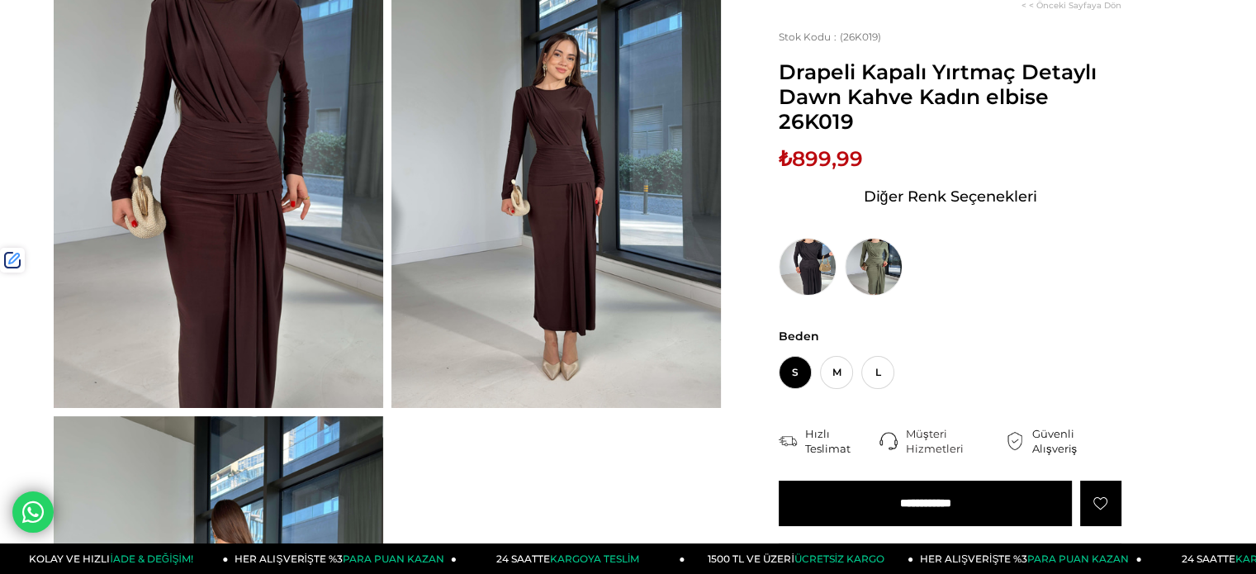
click at [812, 157] on span "₺899,99" at bounding box center [820, 158] width 84 height 25
drag, startPoint x: 812, startPoint y: 157, endPoint x: 450, endPoint y: 59, distance: 375.5
click at [811, 154] on span "₺899,99" at bounding box center [820, 158] width 84 height 25
copy span "9"
click at [840, 152] on span "₺899,99" at bounding box center [820, 158] width 84 height 25
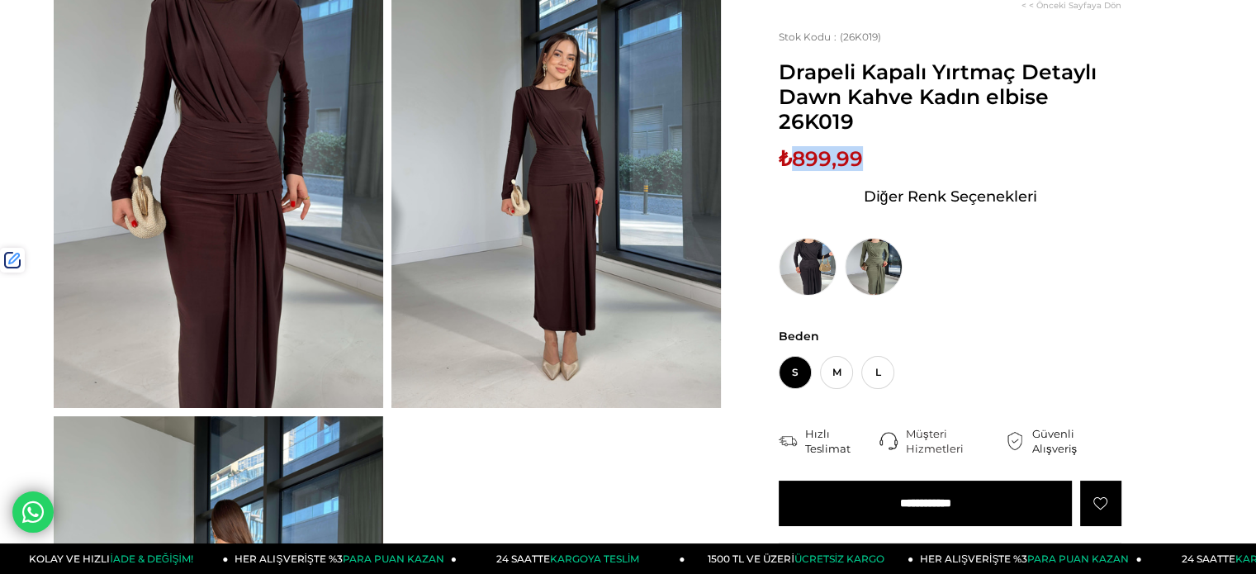
click at [840, 153] on span "₺899,99" at bounding box center [820, 158] width 84 height 25
copy span "899,99"
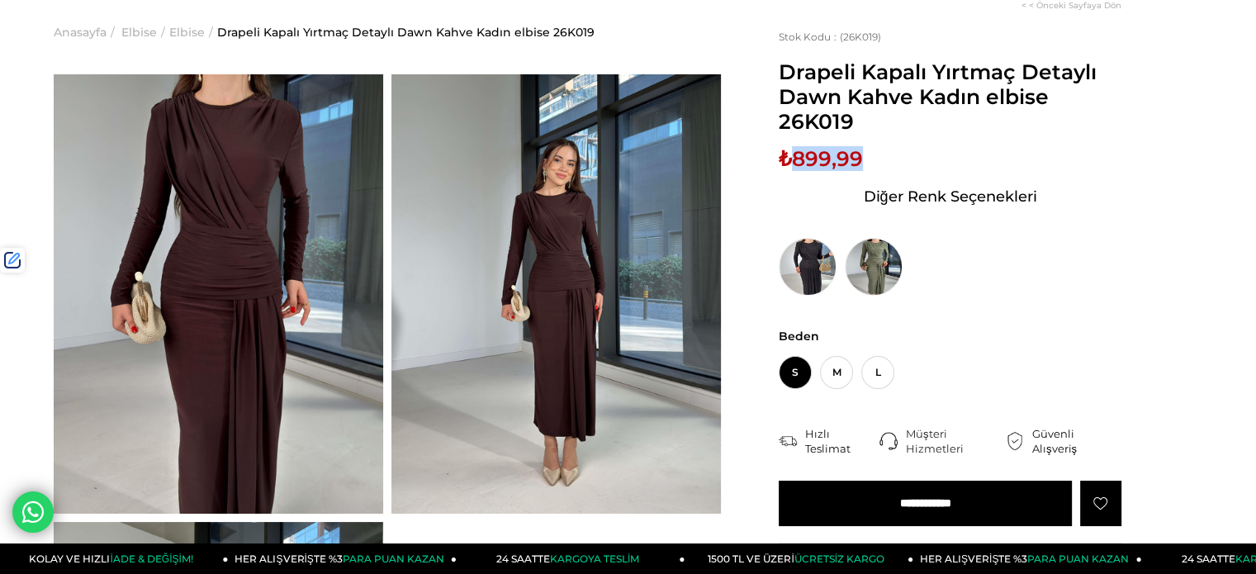
scroll to position [0, 0]
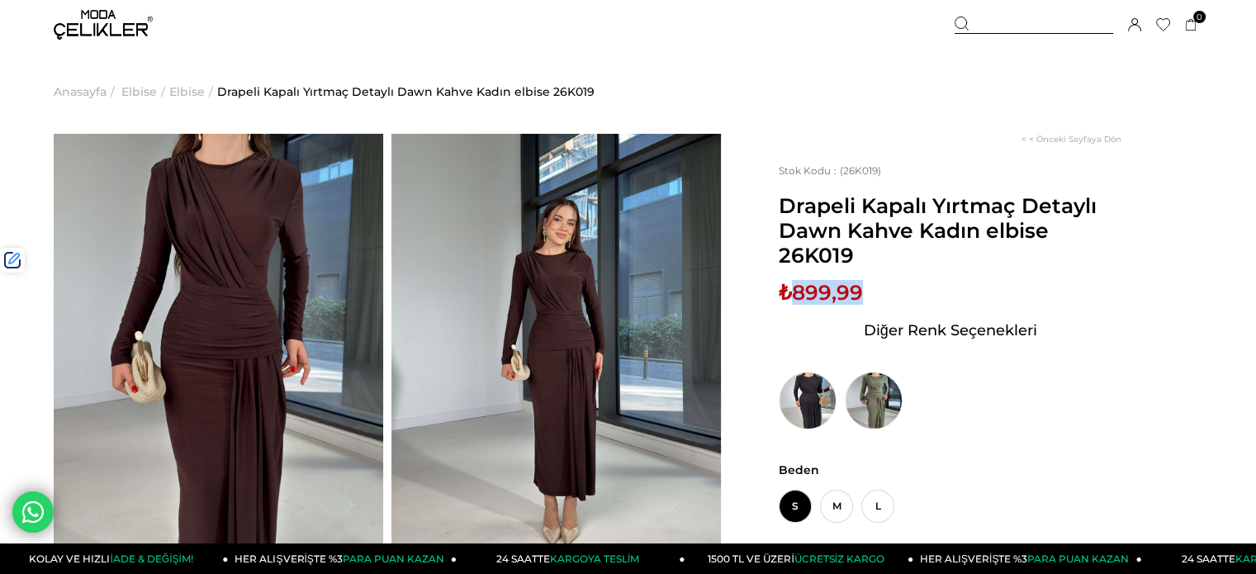
click at [94, 32] on img at bounding box center [103, 25] width 99 height 30
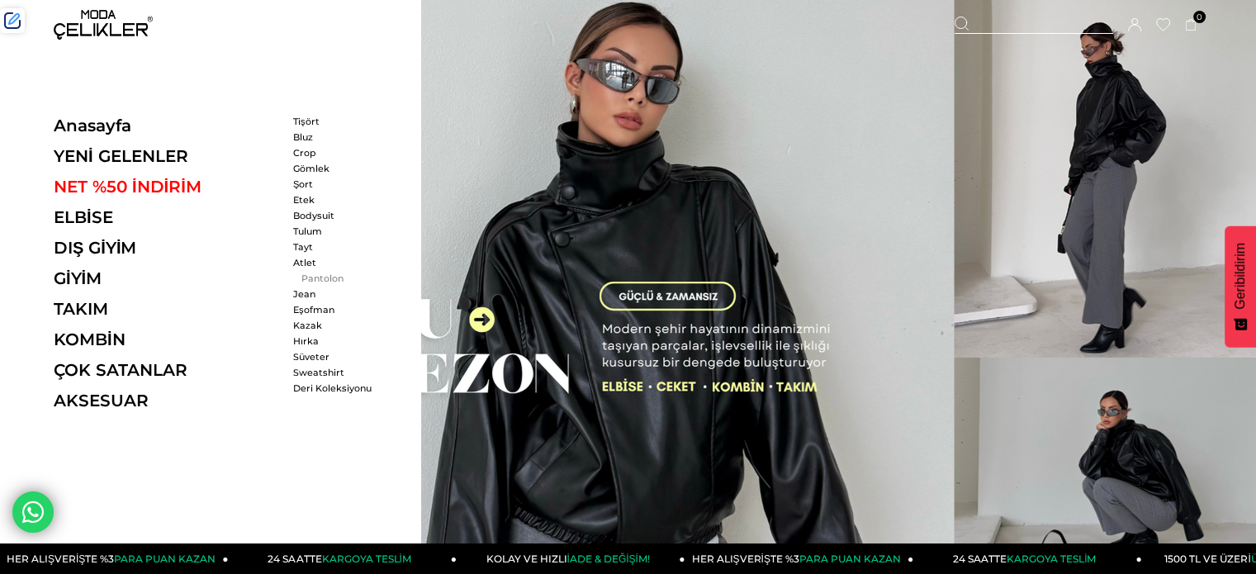
click at [313, 272] on link "Pantolon" at bounding box center [340, 278] width 95 height 12
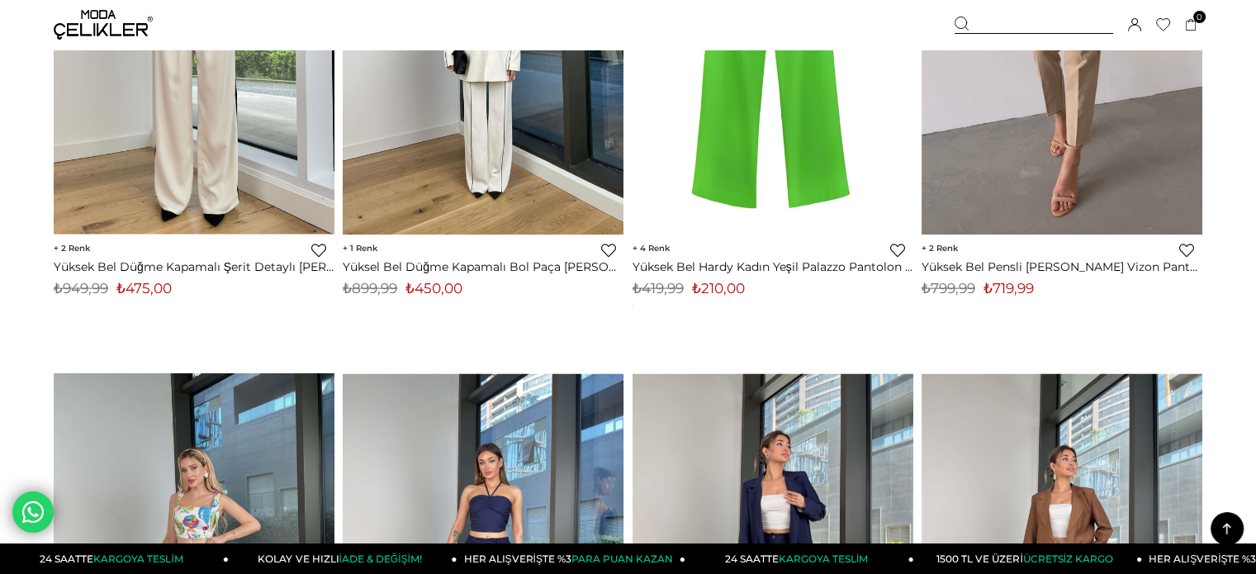
scroll to position [3632, 0]
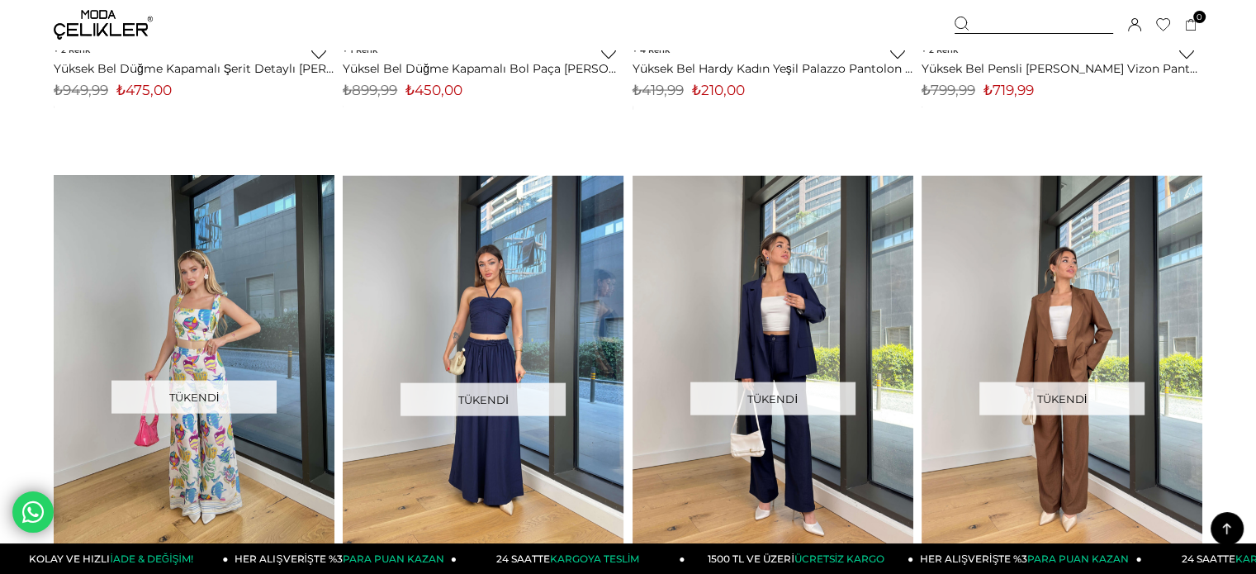
click at [994, 21] on div at bounding box center [1033, 25] width 158 height 17
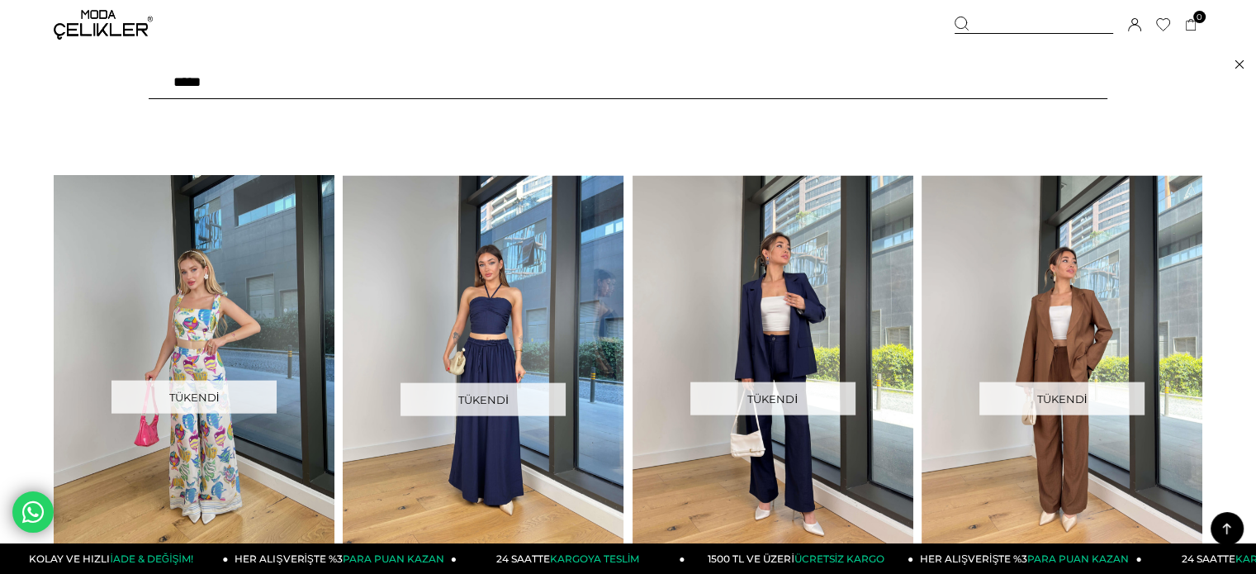
click at [896, 86] on input "text" at bounding box center [628, 82] width 958 height 33
paste input "*****"
type input "*****"
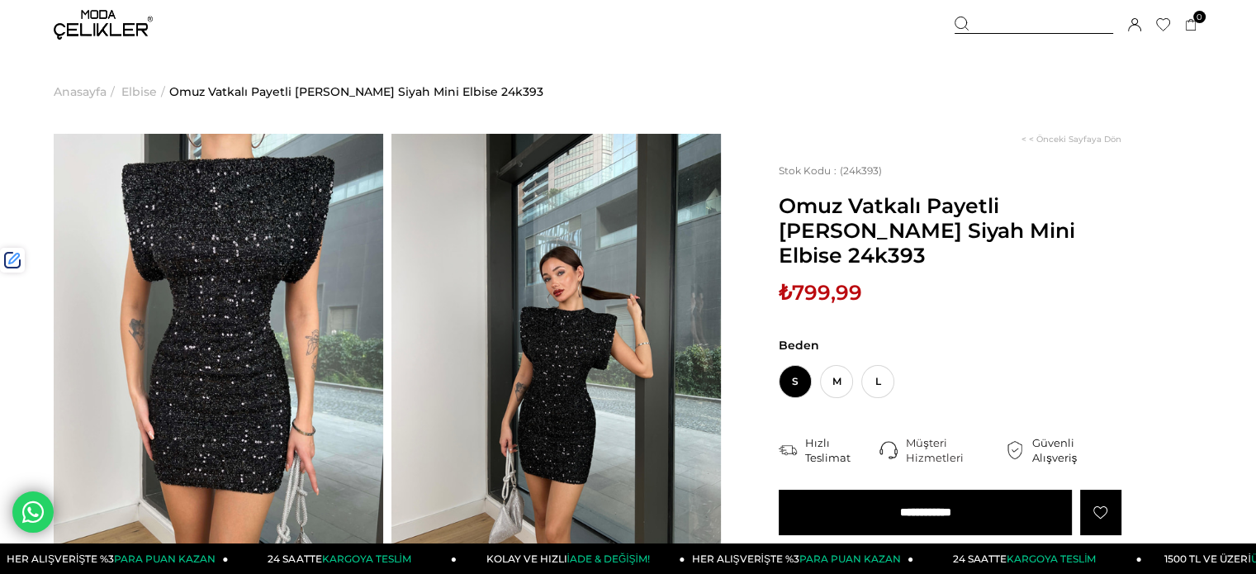
drag, startPoint x: 1021, startPoint y: 26, endPoint x: 977, endPoint y: 73, distance: 64.9
click at [1022, 26] on div at bounding box center [1033, 25] width 158 height 17
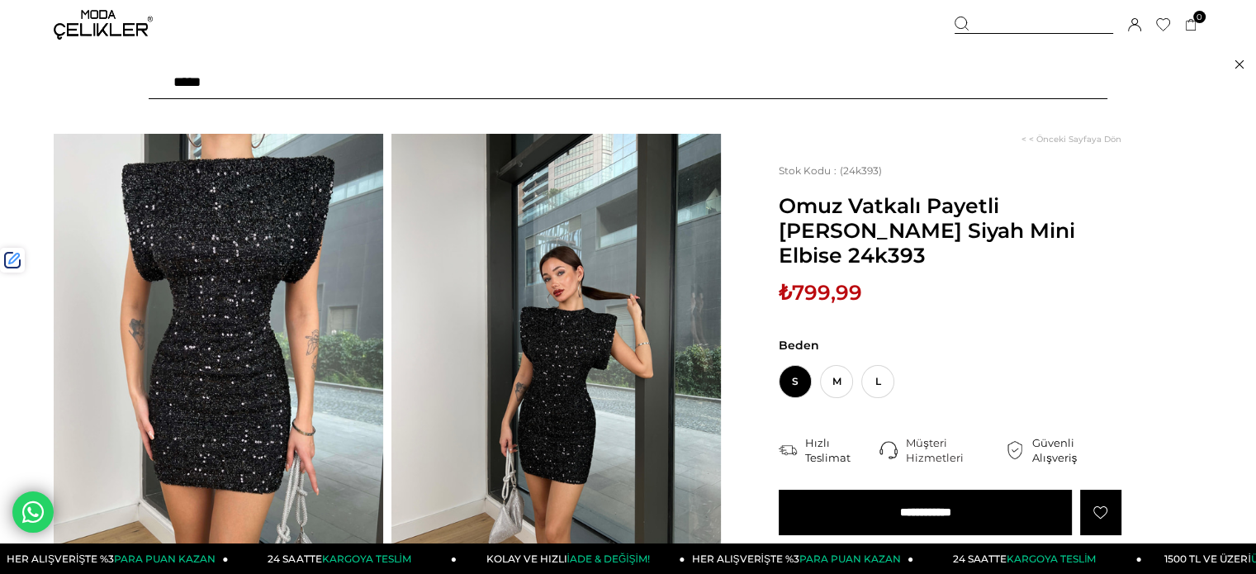
click at [962, 82] on input "text" at bounding box center [628, 82] width 958 height 33
paste input "******"
type input "******"
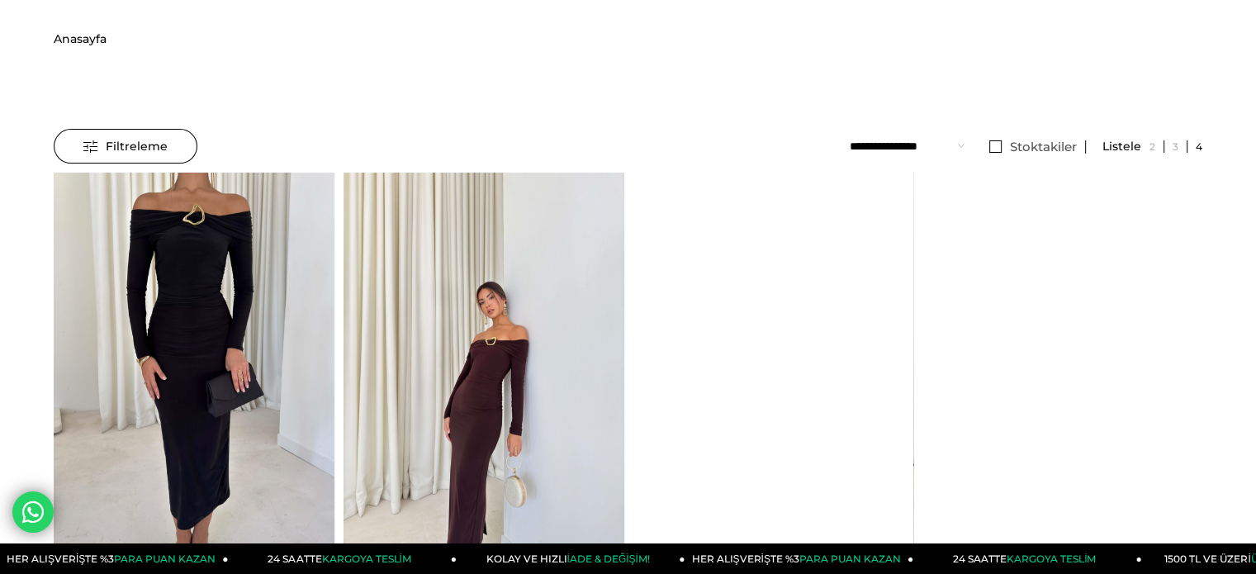
scroll to position [83, 0]
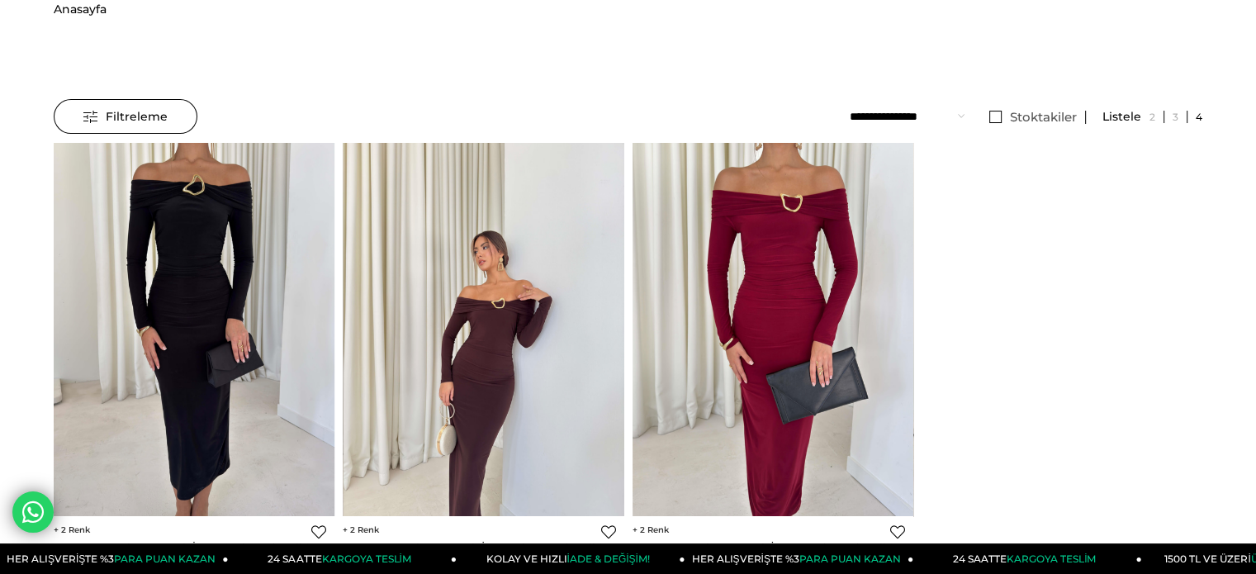
click at [483, 267] on img at bounding box center [483, 330] width 281 height 374
drag, startPoint x: 483, startPoint y: 267, endPoint x: 452, endPoint y: 211, distance: 63.6
click at [483, 266] on div at bounding box center [483, 329] width 1404 height 373
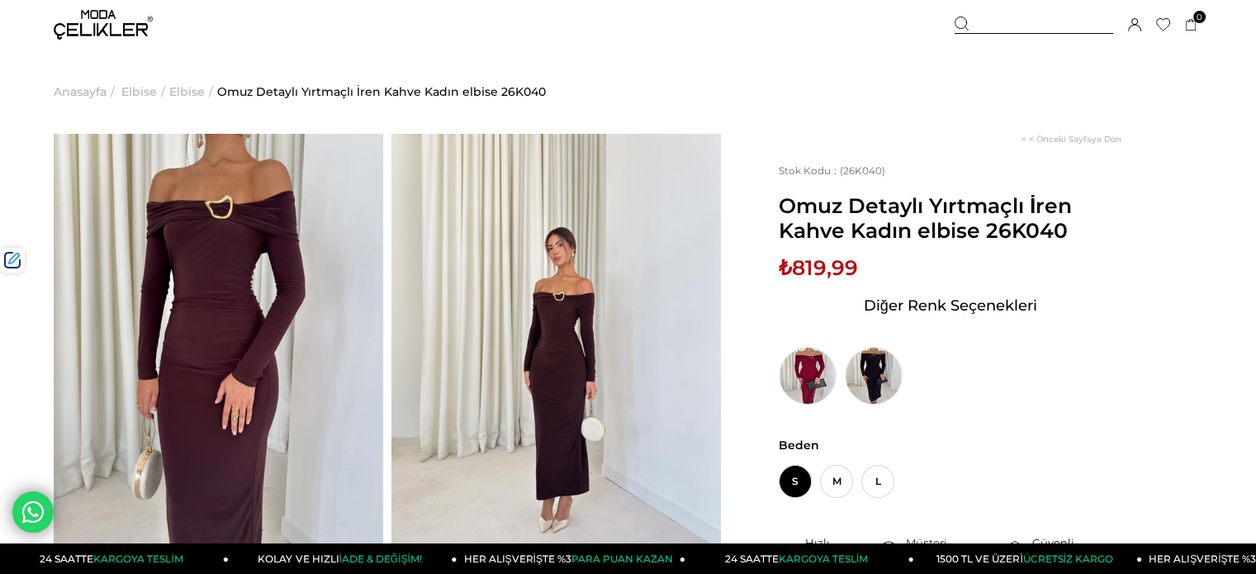
drag, startPoint x: 1021, startPoint y: 18, endPoint x: 1020, endPoint y: 26, distance: 8.3
click at [1021, 18] on div at bounding box center [1033, 25] width 158 height 17
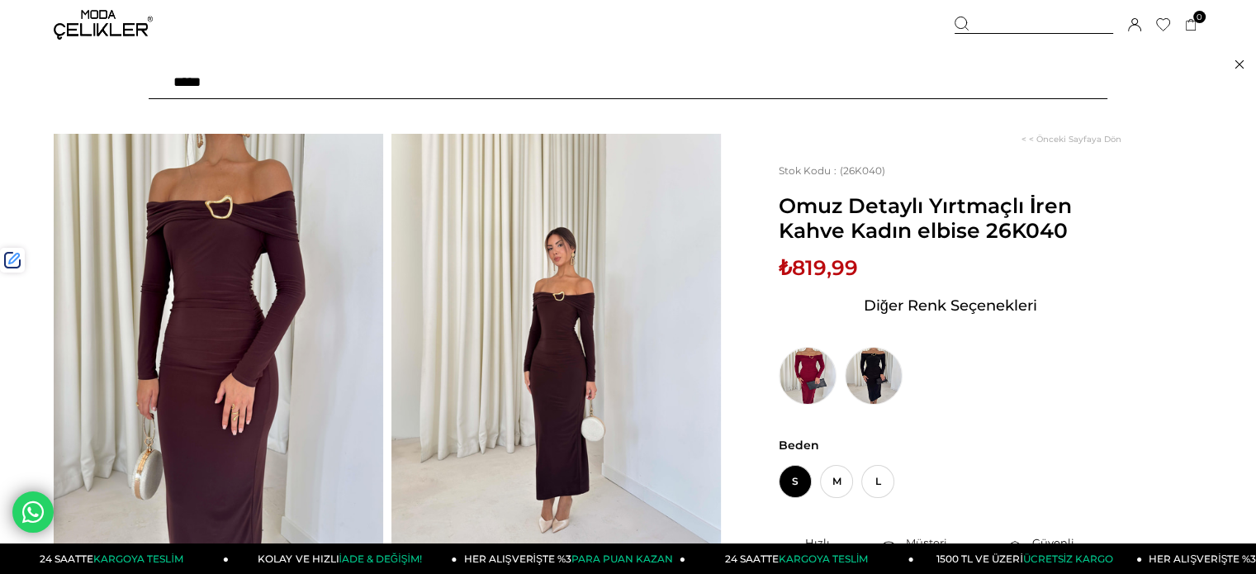
click at [934, 75] on input "text" at bounding box center [628, 82] width 958 height 33
type input "*****"
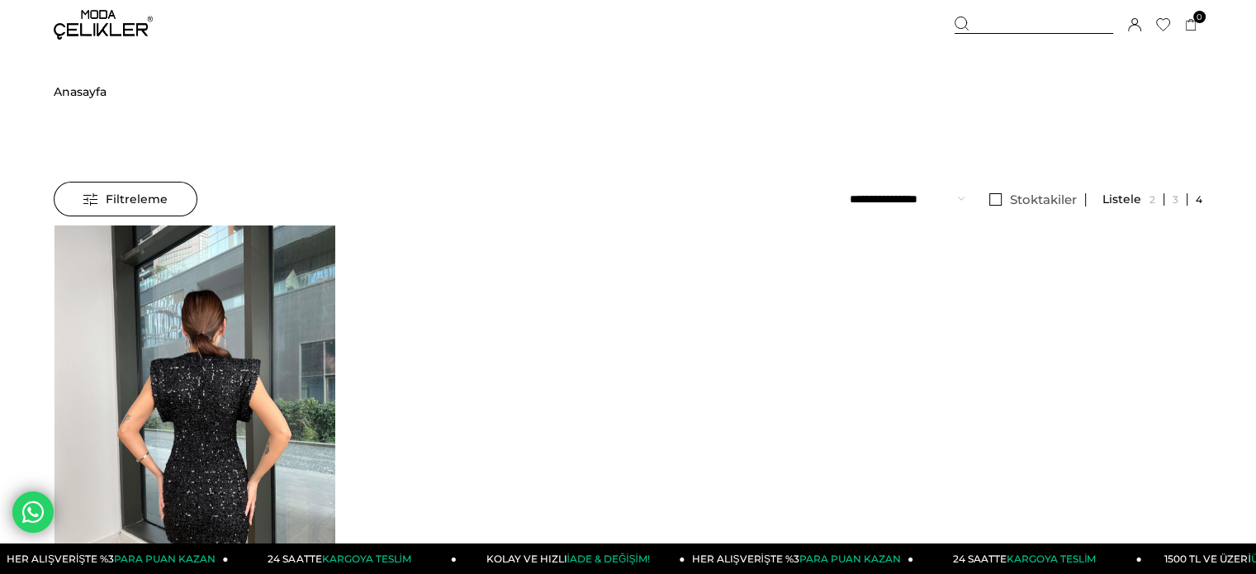
click at [311, 339] on img at bounding box center [194, 412] width 281 height 374
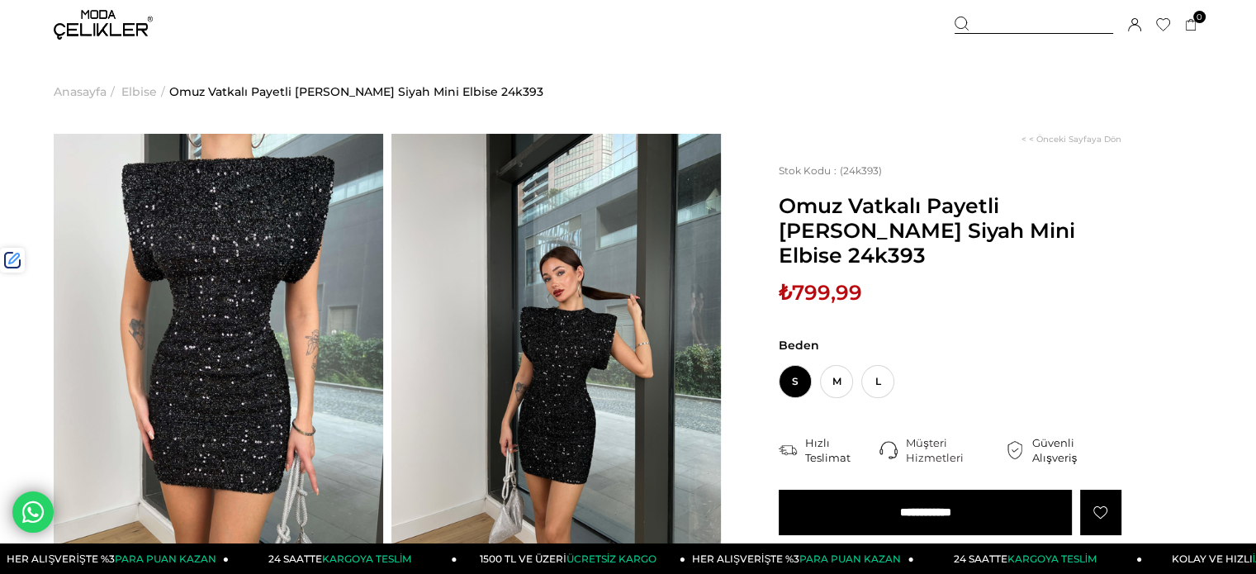
click at [1022, 28] on div at bounding box center [1033, 25] width 158 height 17
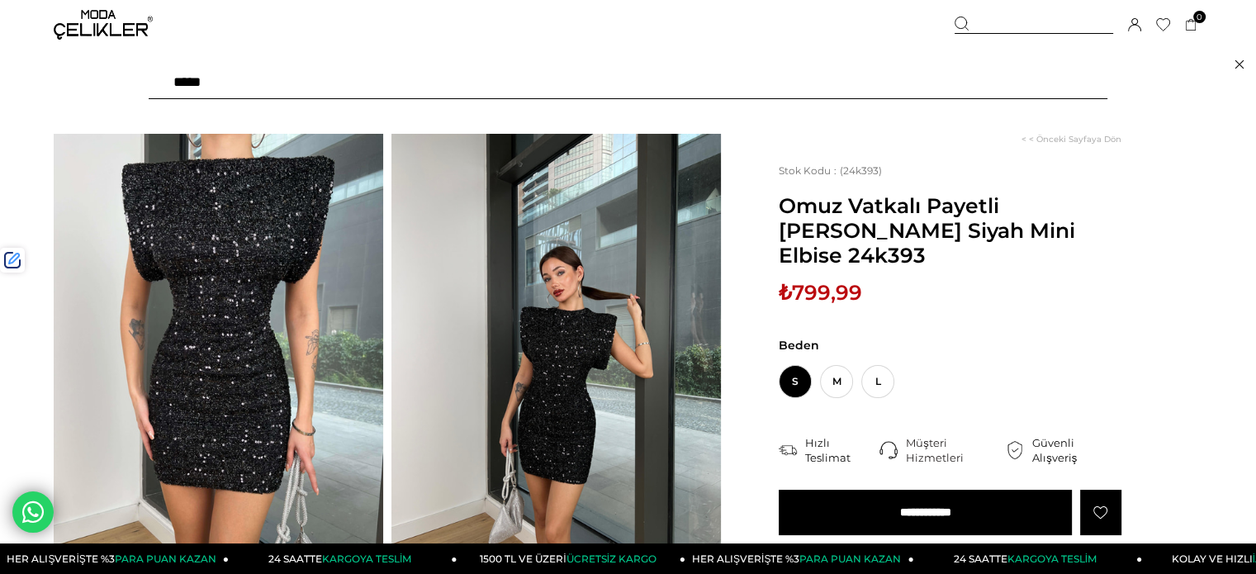
click at [954, 85] on input "text" at bounding box center [628, 82] width 958 height 33
type input "*****"
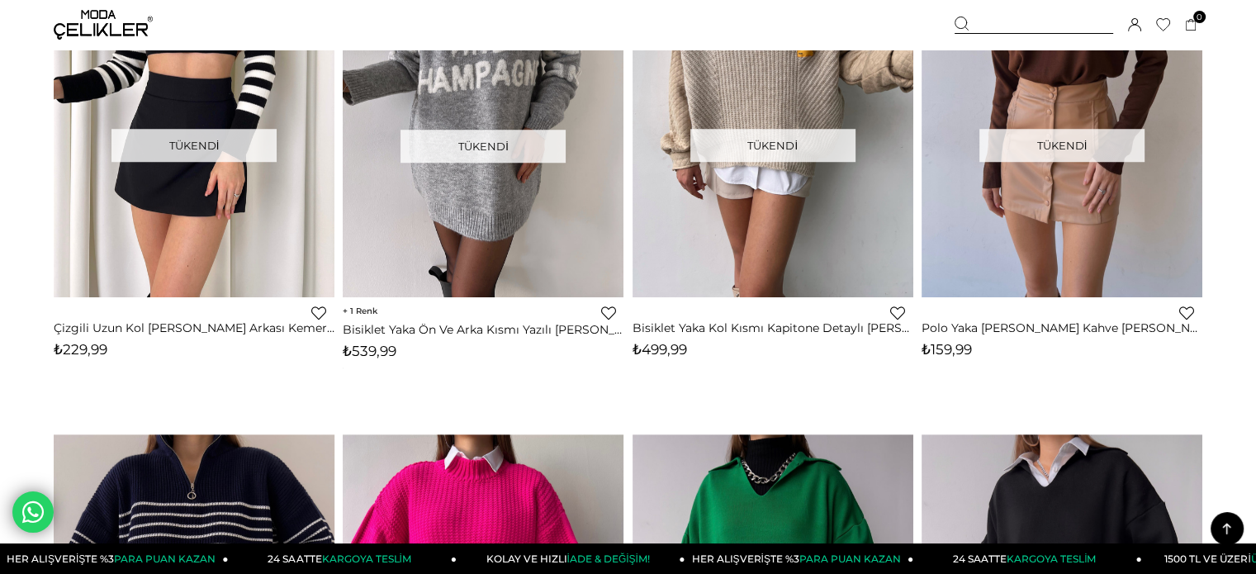
scroll to position [1486, 0]
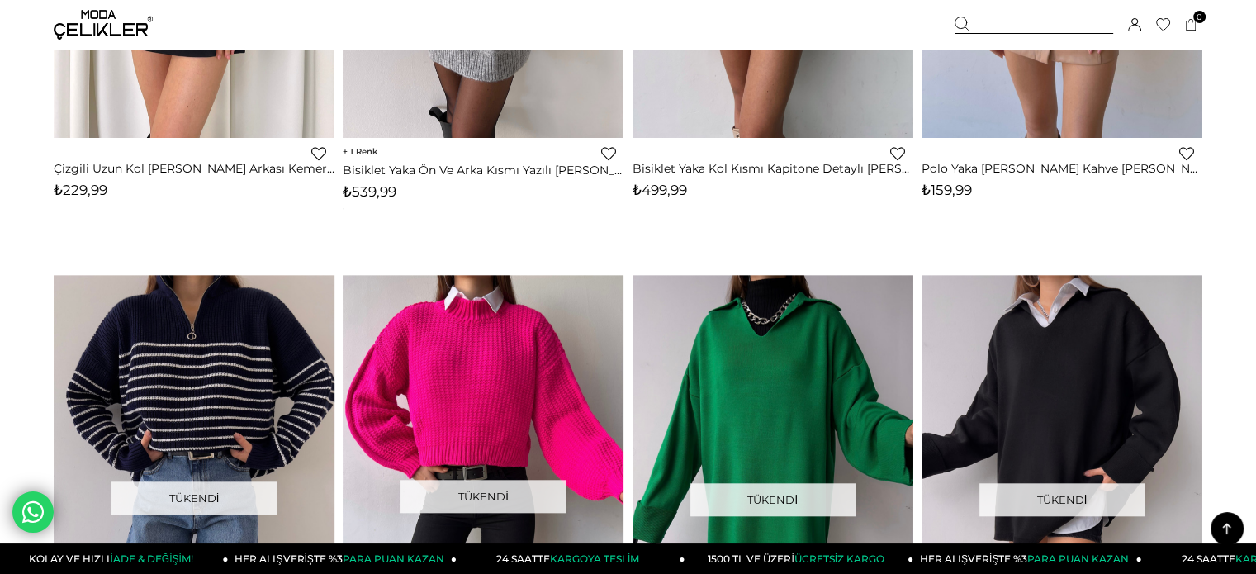
drag, startPoint x: 1032, startPoint y: 26, endPoint x: 1005, endPoint y: 40, distance: 29.9
click at [1033, 26] on div at bounding box center [1033, 25] width 158 height 17
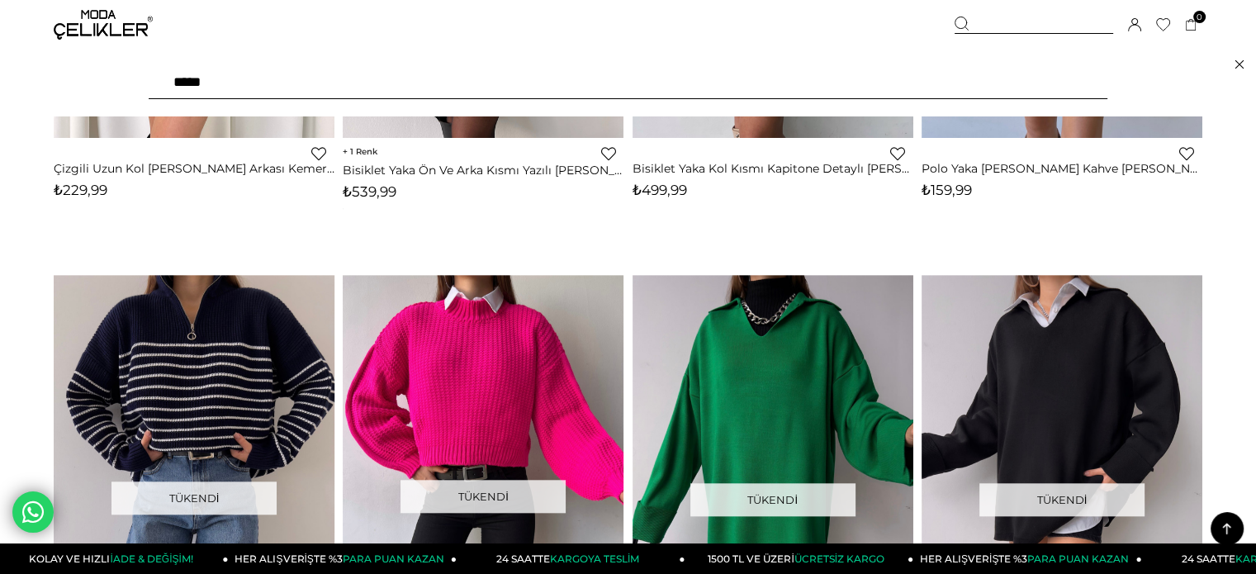
click at [905, 90] on input "*****" at bounding box center [628, 82] width 958 height 33
click at [905, 91] on input "*****" at bounding box center [628, 82] width 958 height 33
paste input "*"
type input "******"
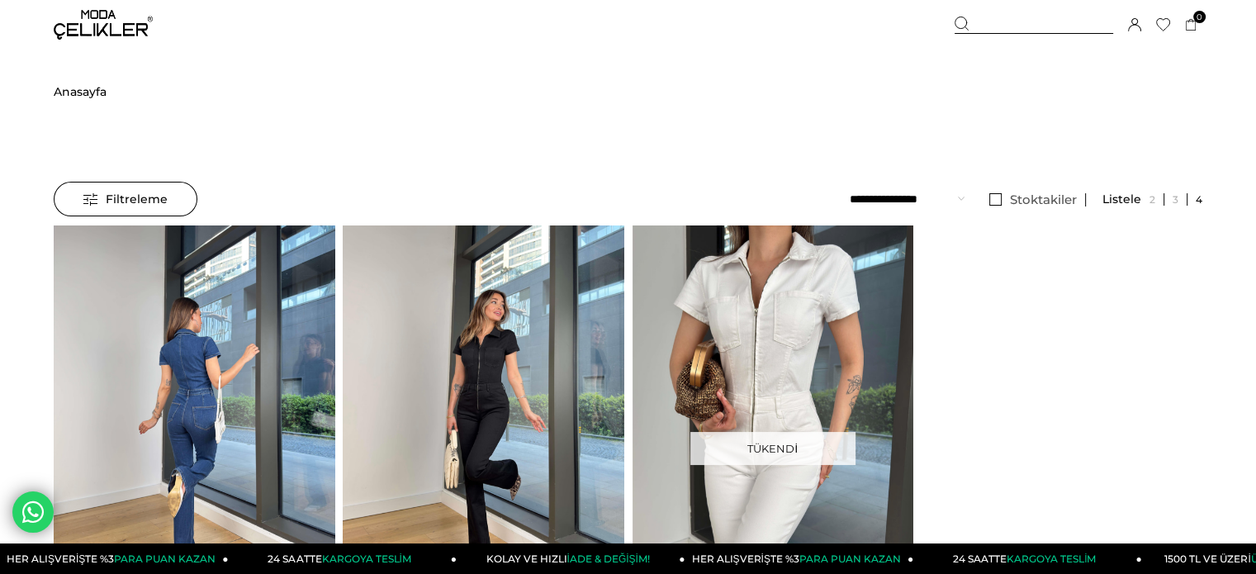
click at [250, 308] on img at bounding box center [194, 412] width 281 height 374
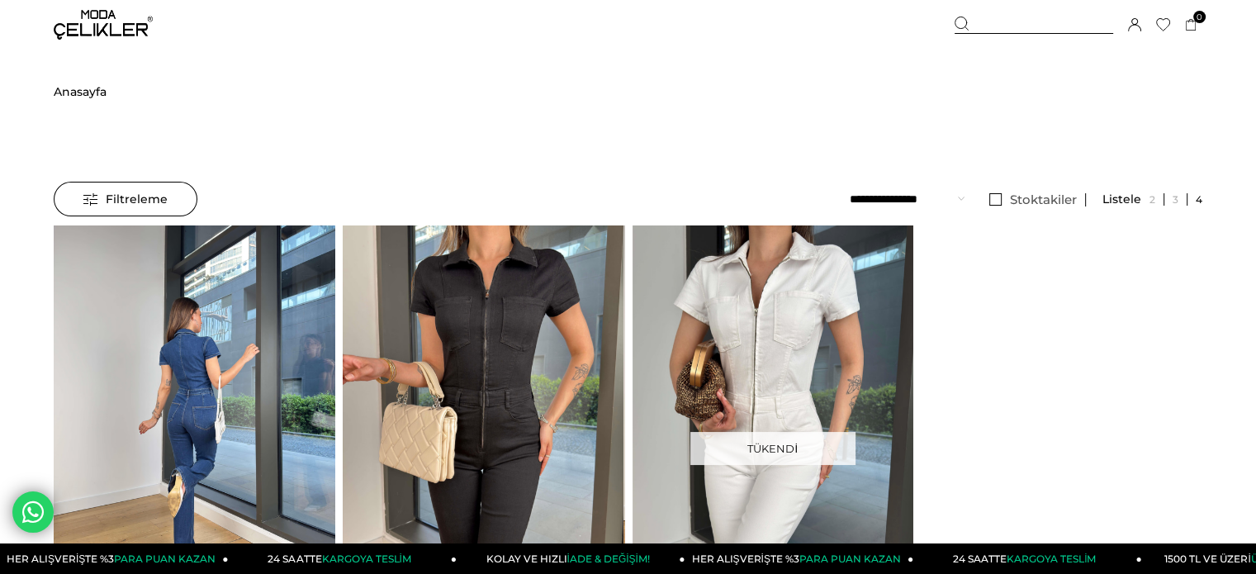
click at [250, 308] on img at bounding box center [194, 412] width 281 height 374
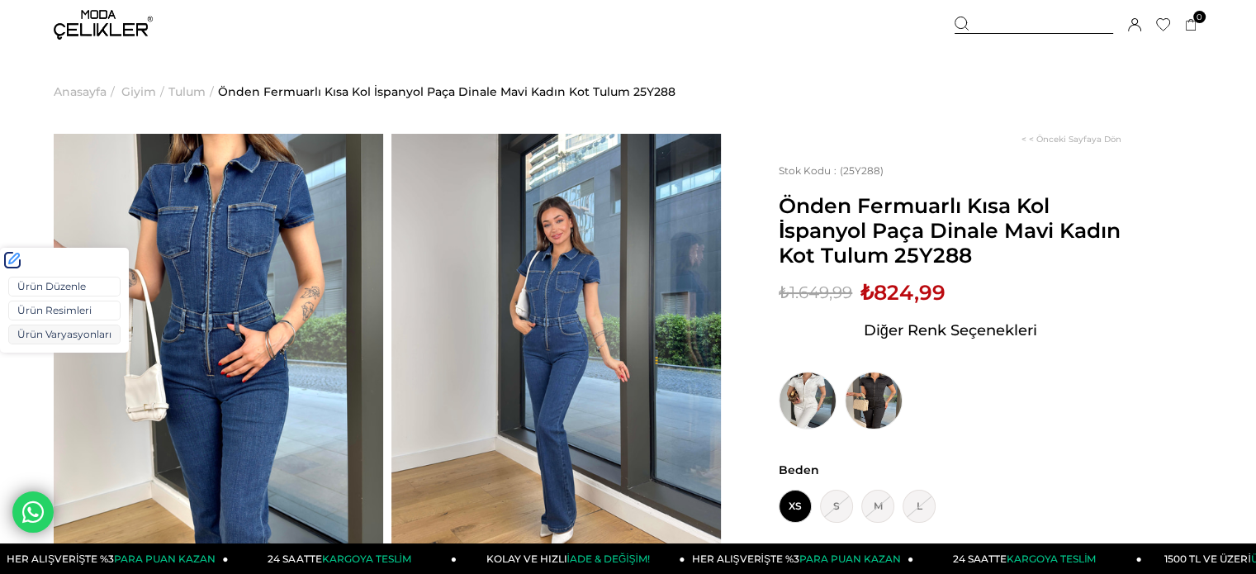
click at [48, 329] on link "Ürün Varyasyonları" at bounding box center [64, 334] width 112 height 20
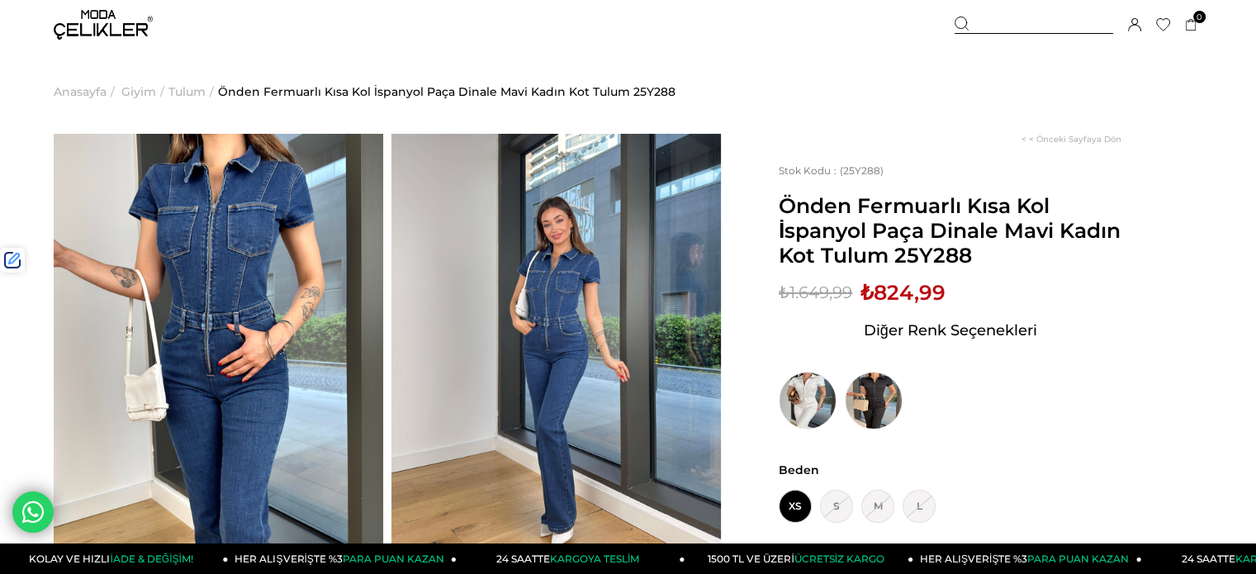
click at [988, 23] on div at bounding box center [1033, 25] width 158 height 17
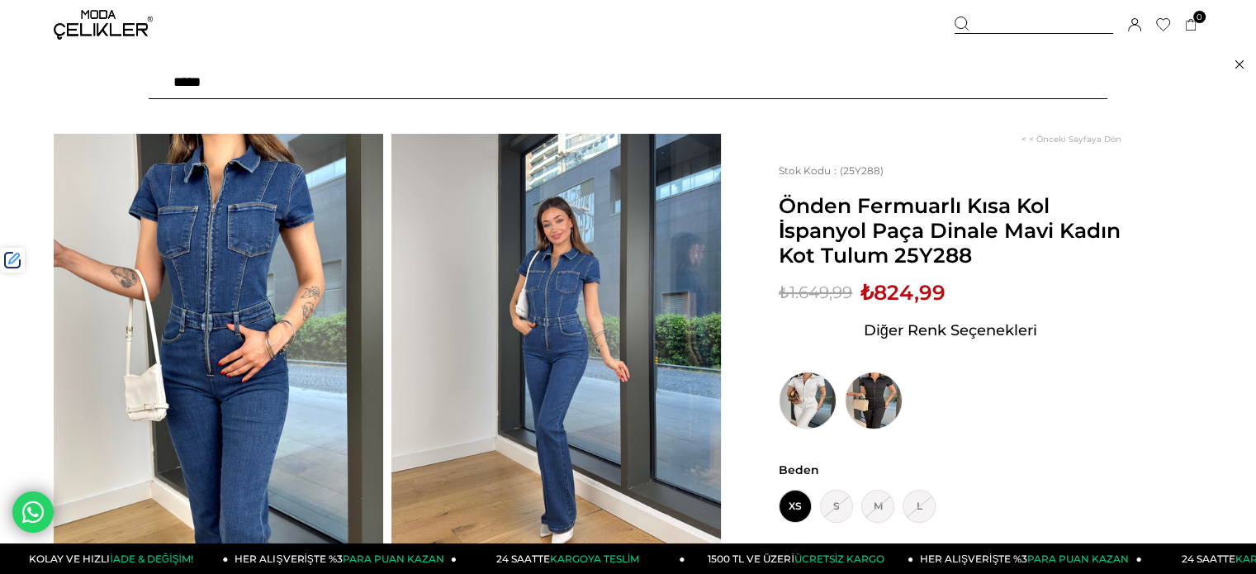
click at [898, 79] on input "text" at bounding box center [628, 82] width 958 height 33
paste input "******"
type input "******"
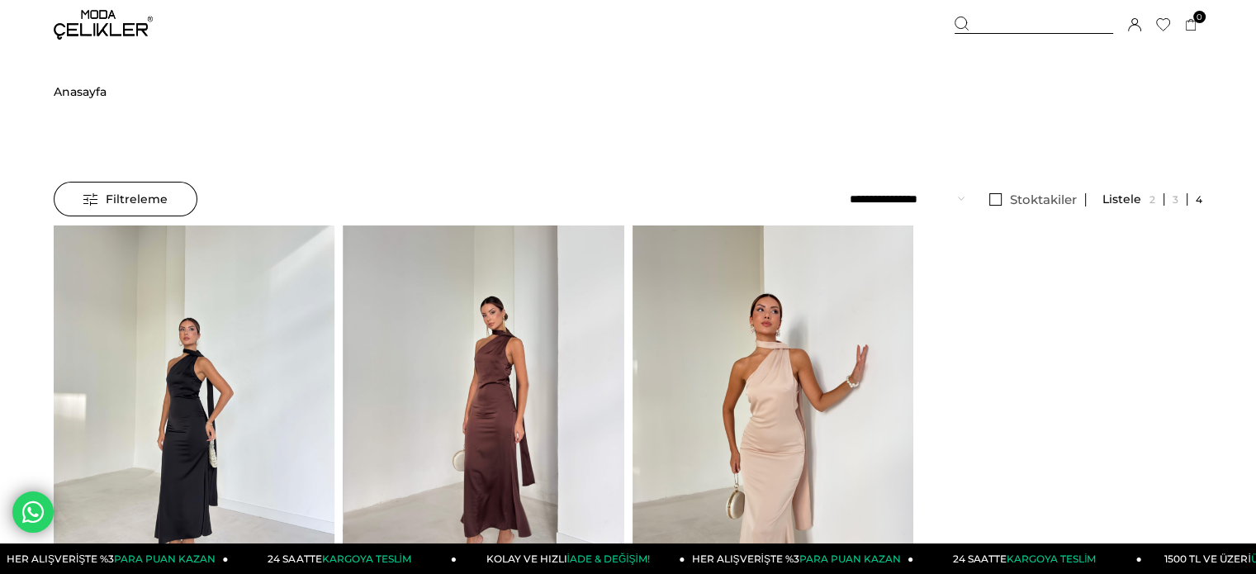
click at [492, 376] on img at bounding box center [483, 412] width 281 height 374
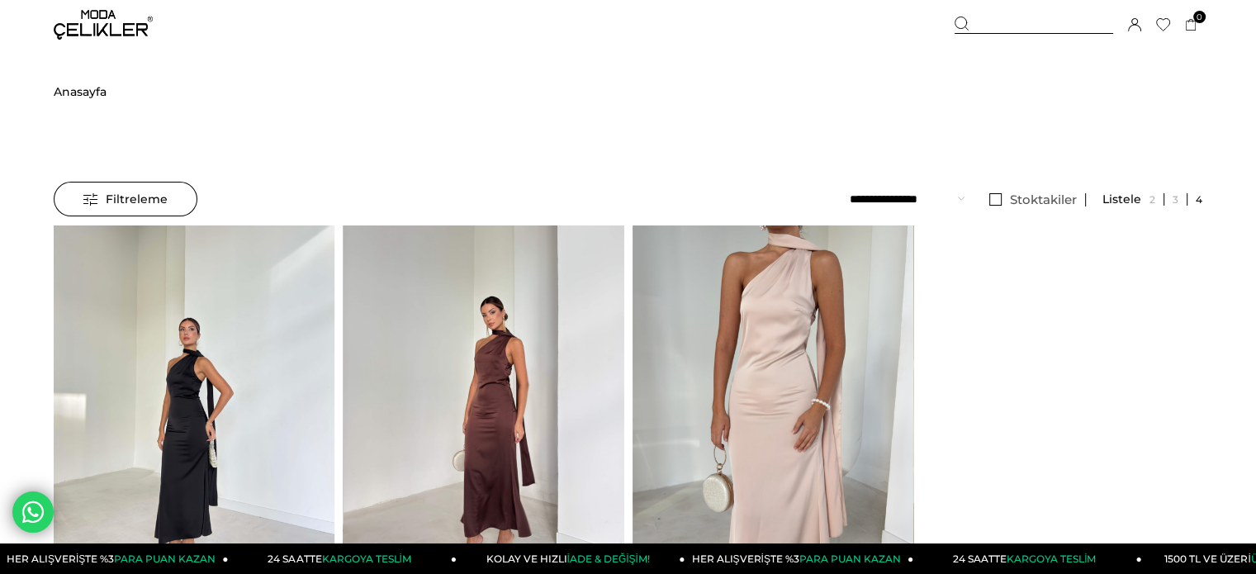
click at [492, 376] on div at bounding box center [483, 411] width 1404 height 373
